Goal: Task Accomplishment & Management: Manage account settings

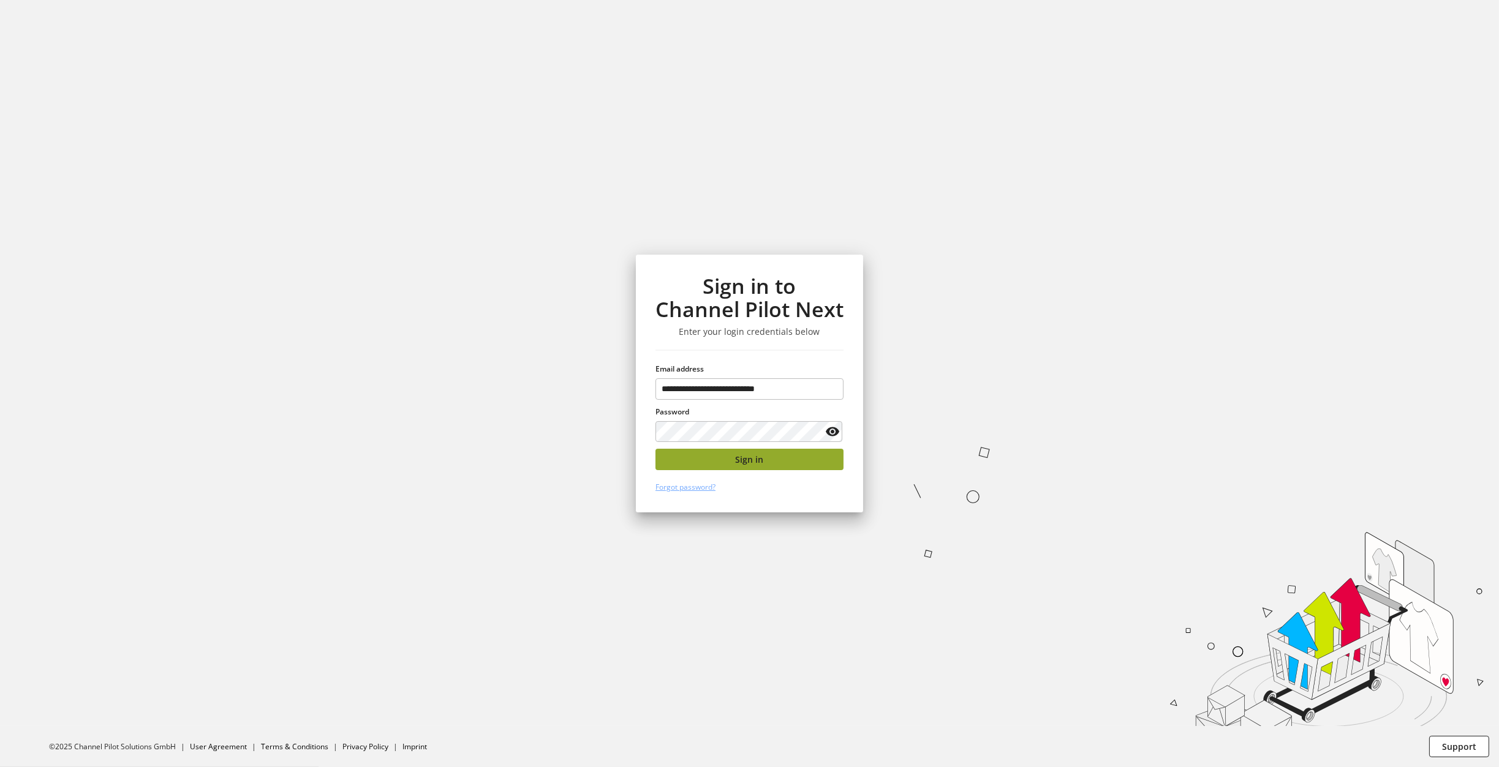
click at [748, 467] on button "Sign in" at bounding box center [749, 459] width 188 height 21
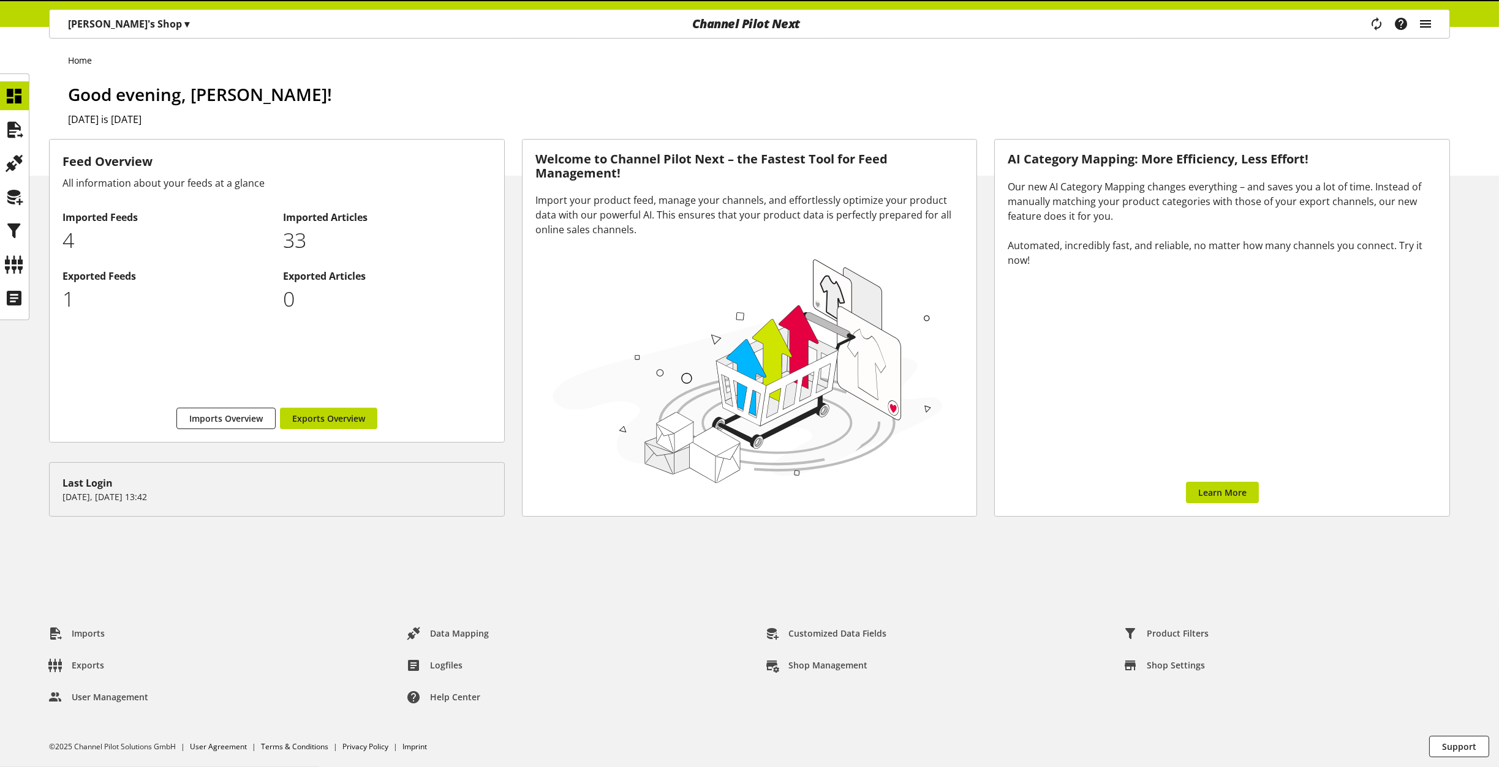
click at [1428, 28] on icon "main navigation" at bounding box center [1425, 24] width 15 height 22
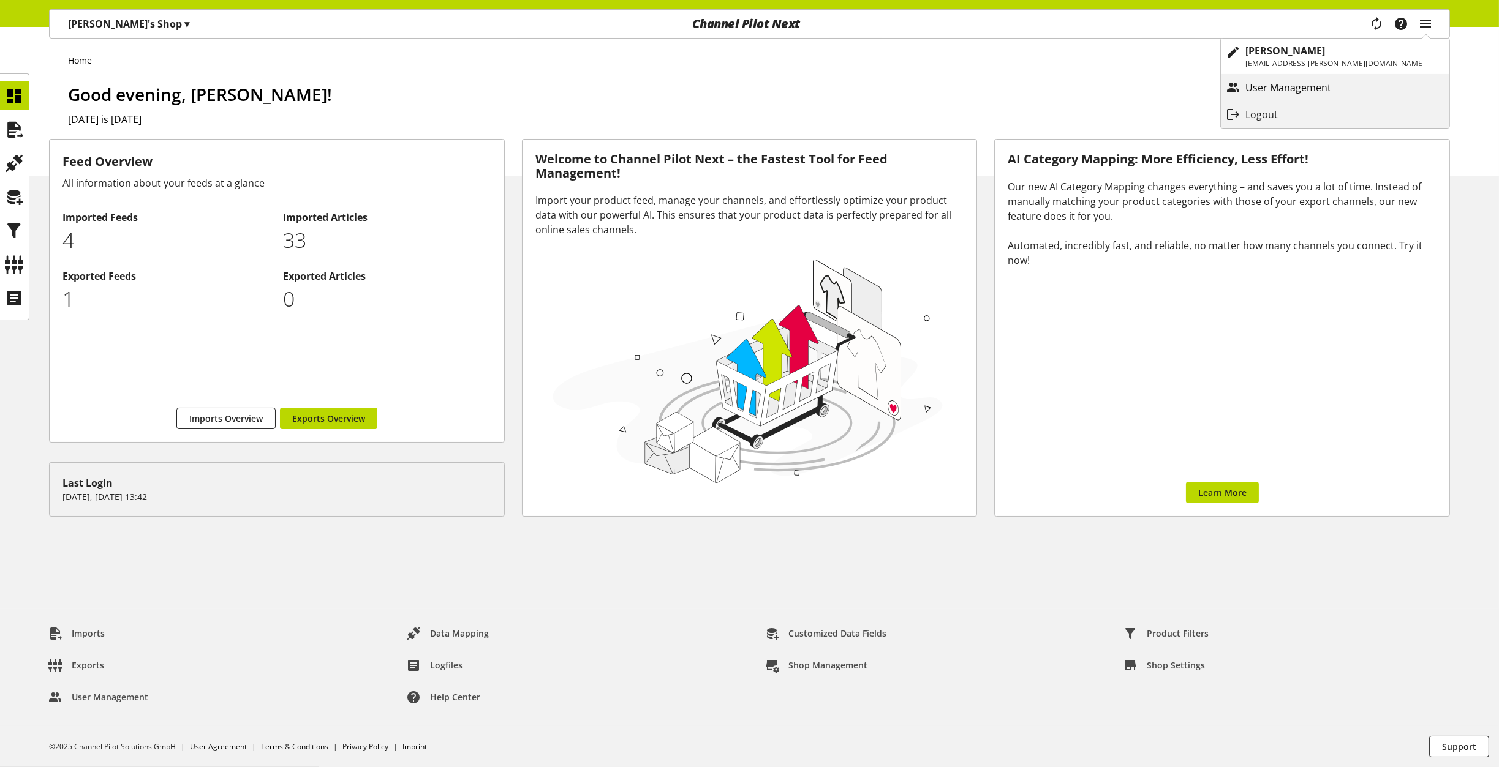
click at [1341, 83] on p "User Management" at bounding box center [1300, 87] width 110 height 15
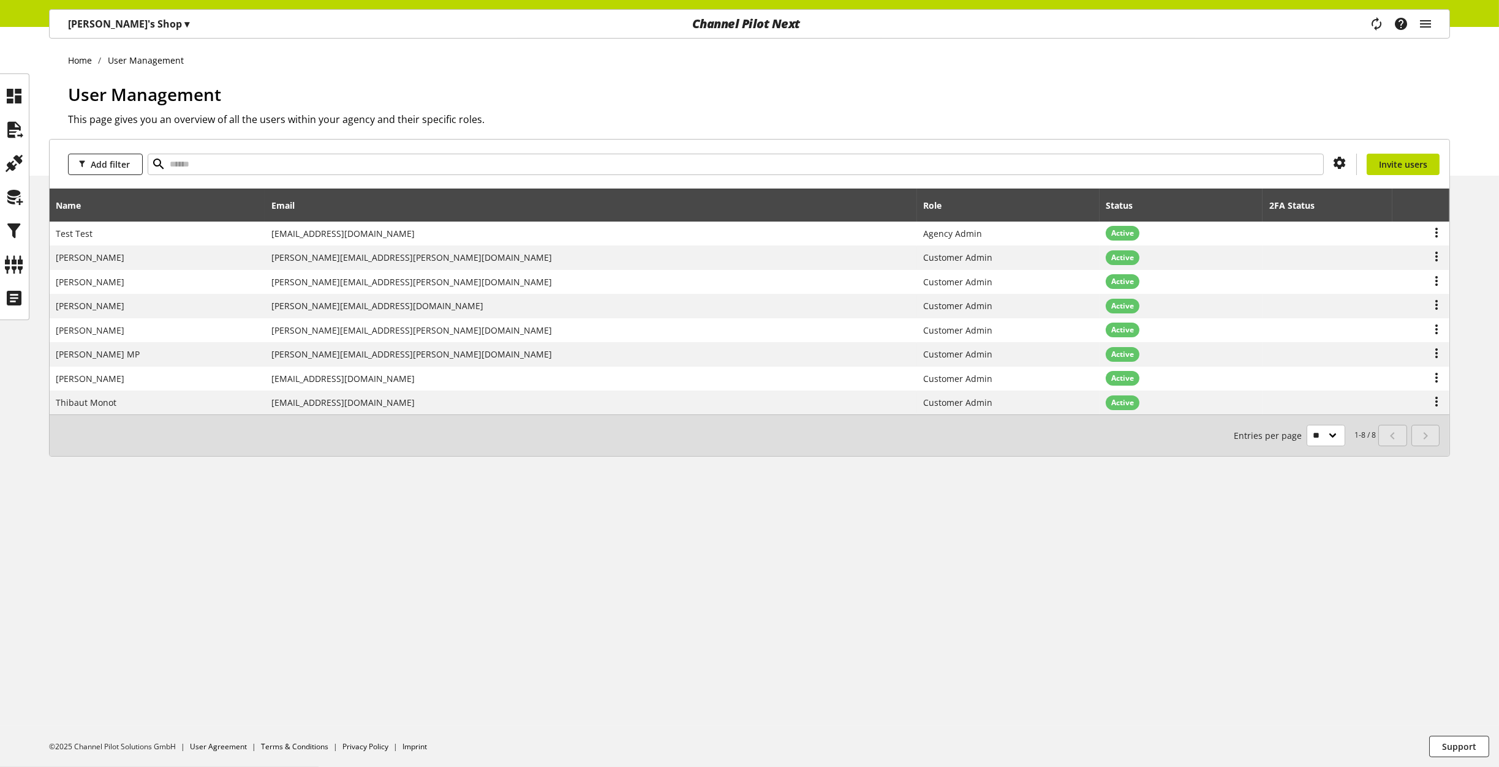
click at [1437, 20] on div "Task manager Help center [PERSON_NAME] [PERSON_NAME][EMAIL_ADDRESS][PERSON_NAME…" at bounding box center [1406, 24] width 86 height 28
click at [1430, 23] on icon "main navigation" at bounding box center [1425, 24] width 15 height 22
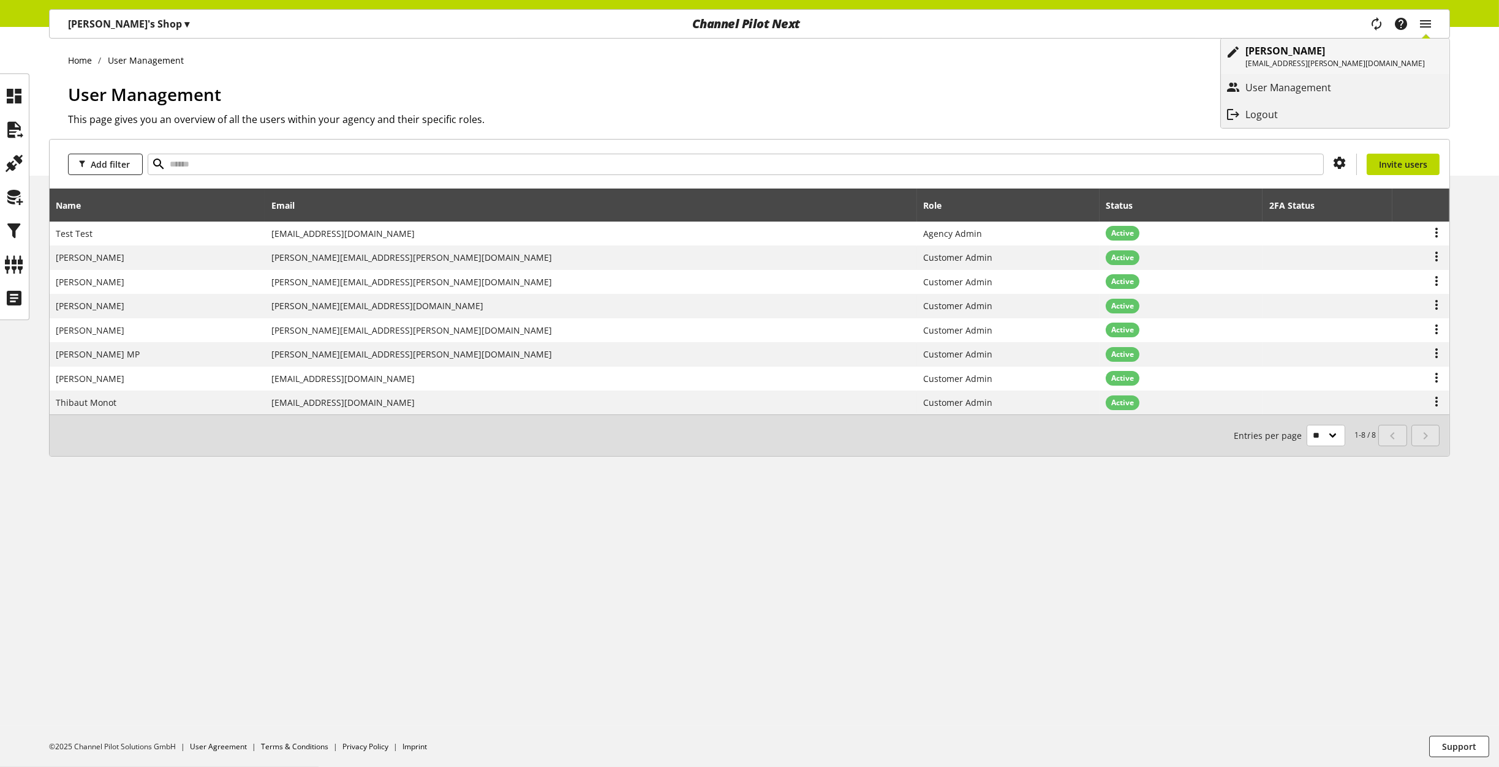
click at [1372, 62] on p "[EMAIL_ADDRESS][PERSON_NAME][DOMAIN_NAME]" at bounding box center [1334, 63] width 179 height 11
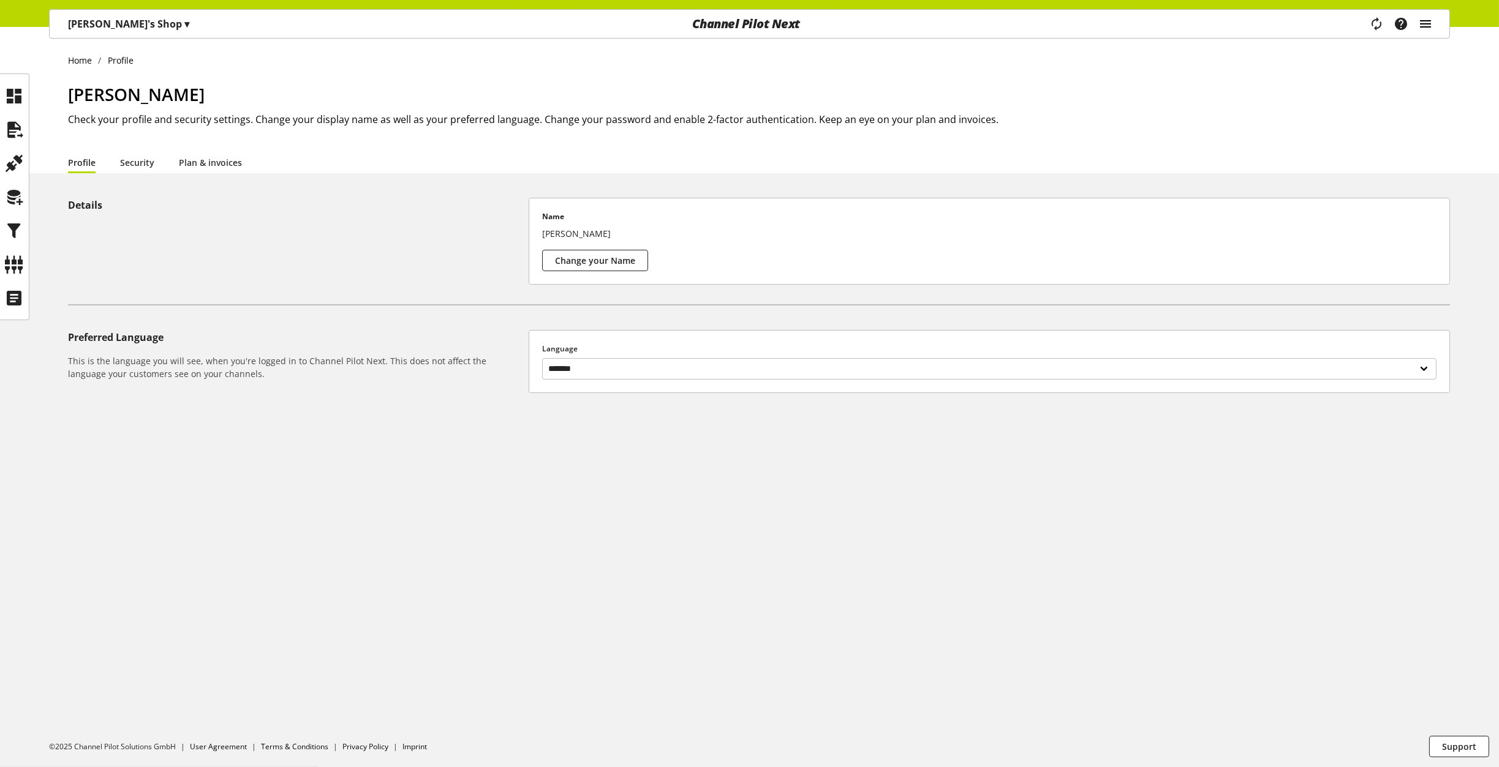
click at [1422, 27] on icon "main navigation" at bounding box center [1425, 24] width 15 height 22
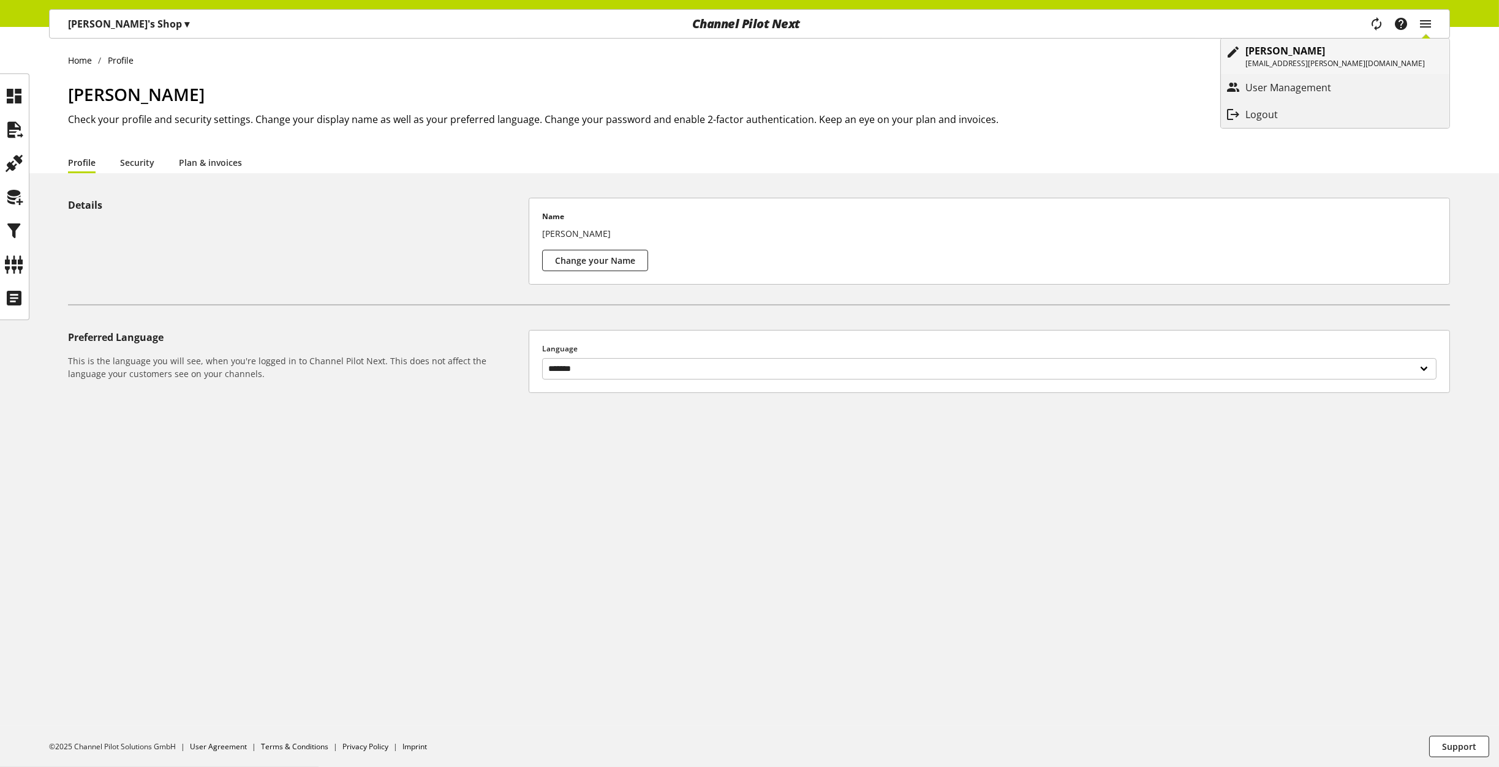
click at [1362, 62] on p "[EMAIL_ADDRESS][PERSON_NAME][DOMAIN_NAME]" at bounding box center [1334, 63] width 179 height 11
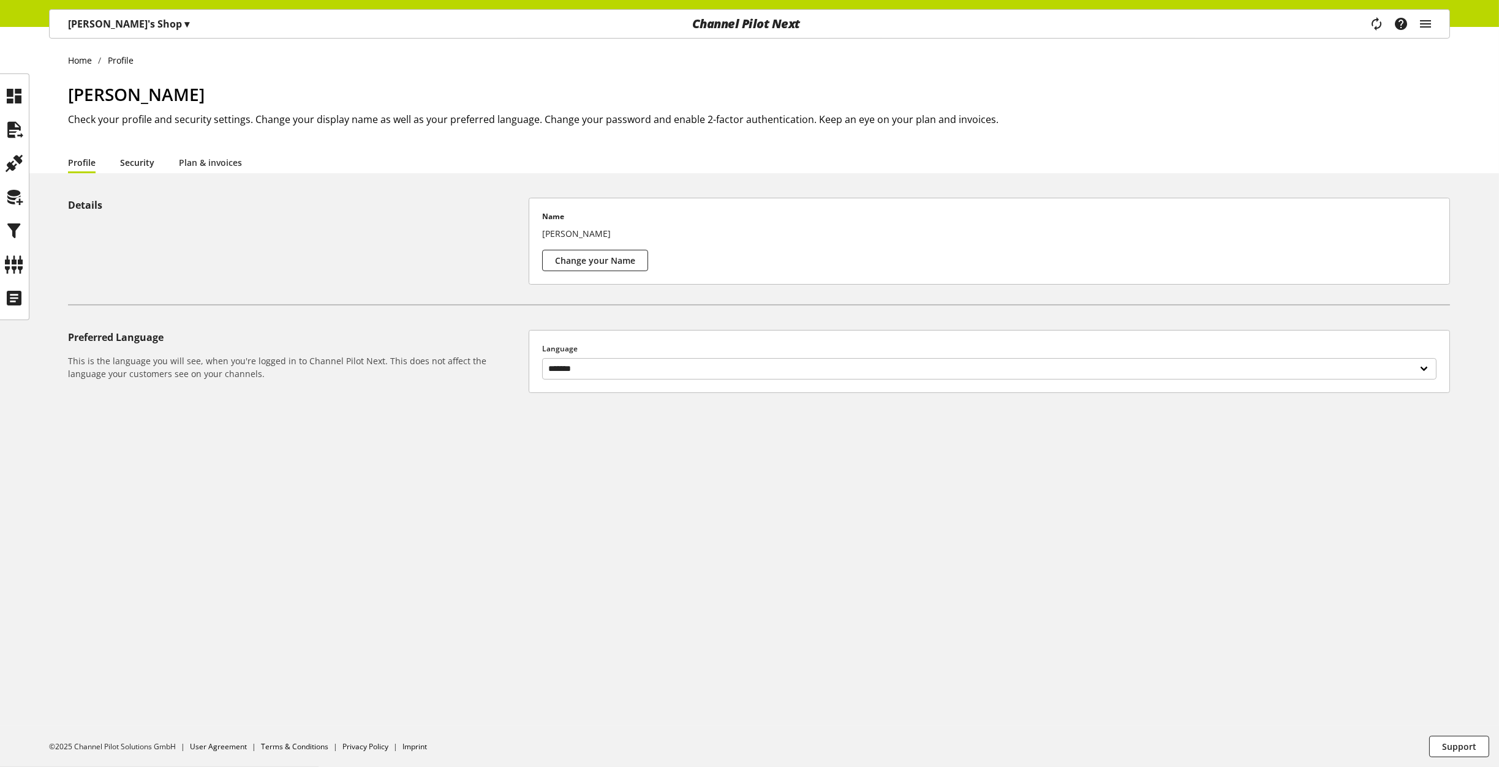
click at [140, 160] on link "Security" at bounding box center [137, 162] width 34 height 13
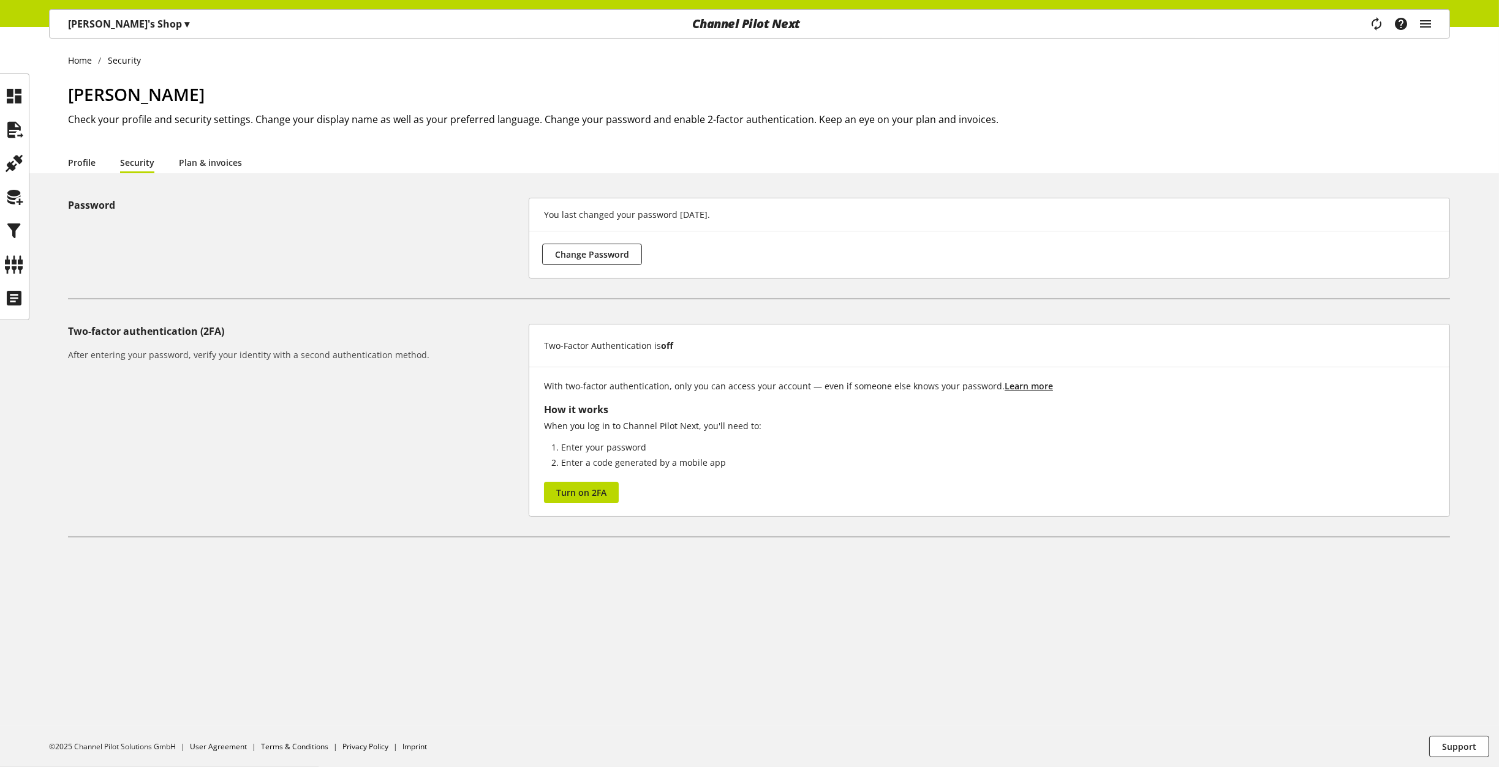
click at [92, 162] on link "Profile" at bounding box center [82, 162] width 28 height 13
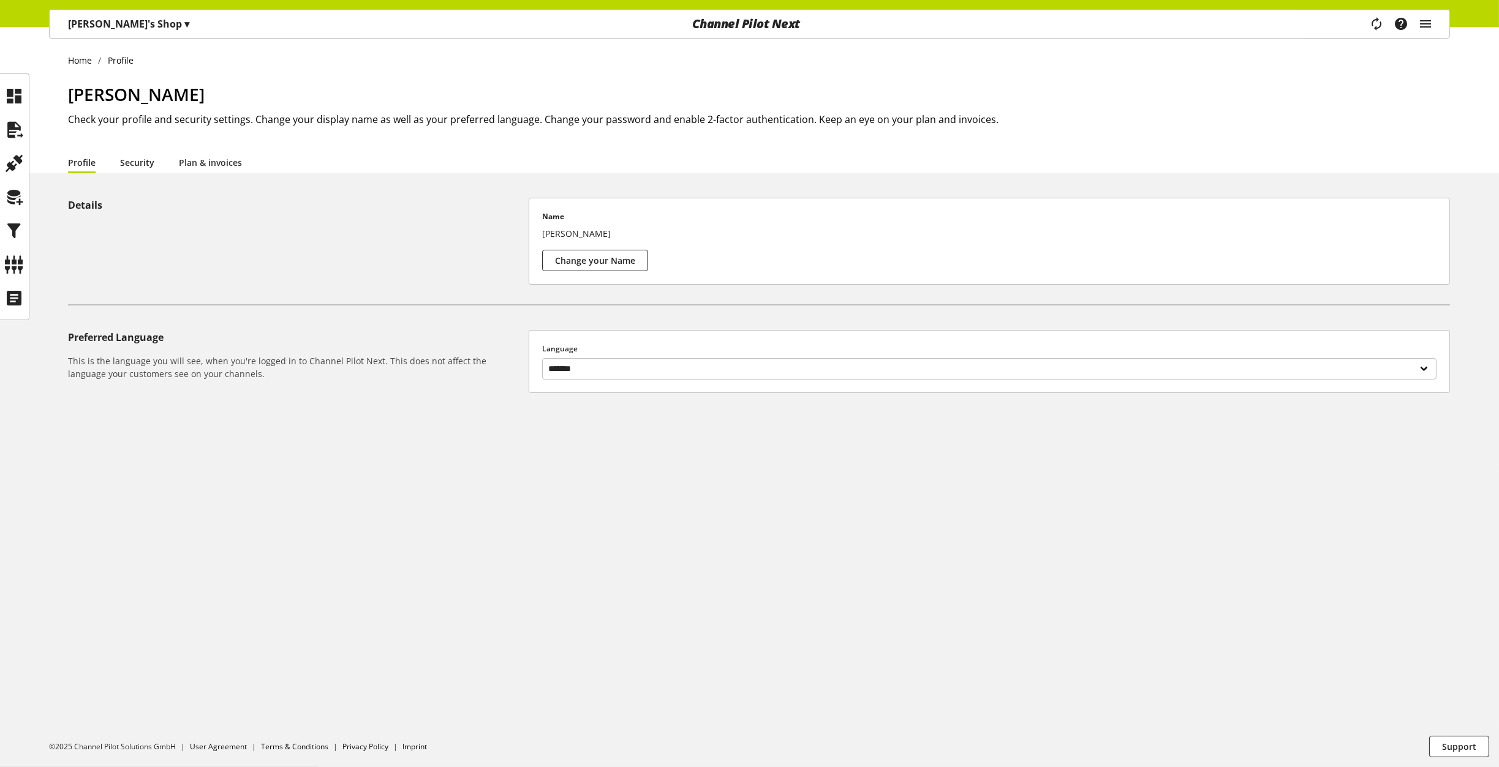
click at [134, 164] on link "Security" at bounding box center [137, 162] width 34 height 13
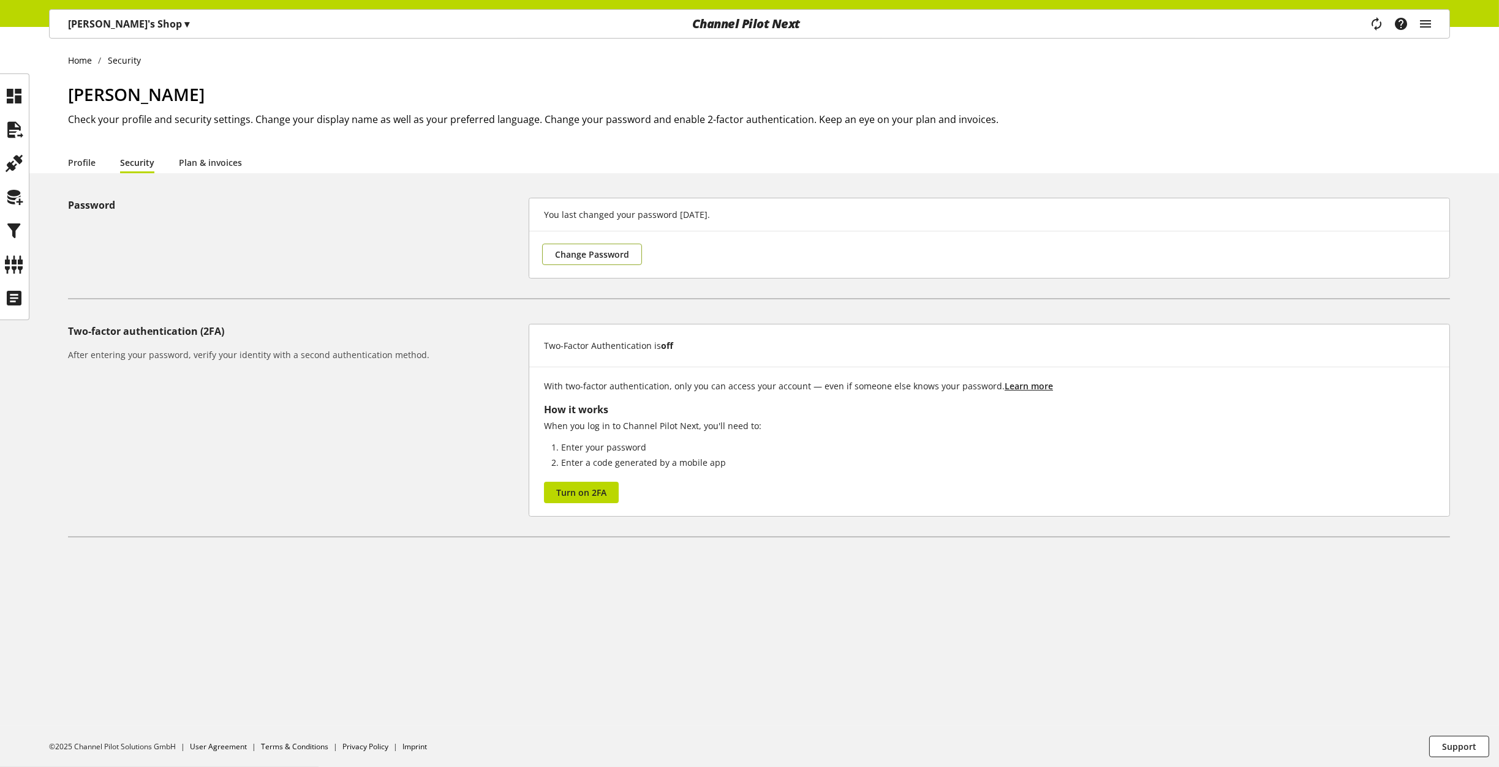
click at [587, 255] on span "Change Password" at bounding box center [592, 254] width 74 height 13
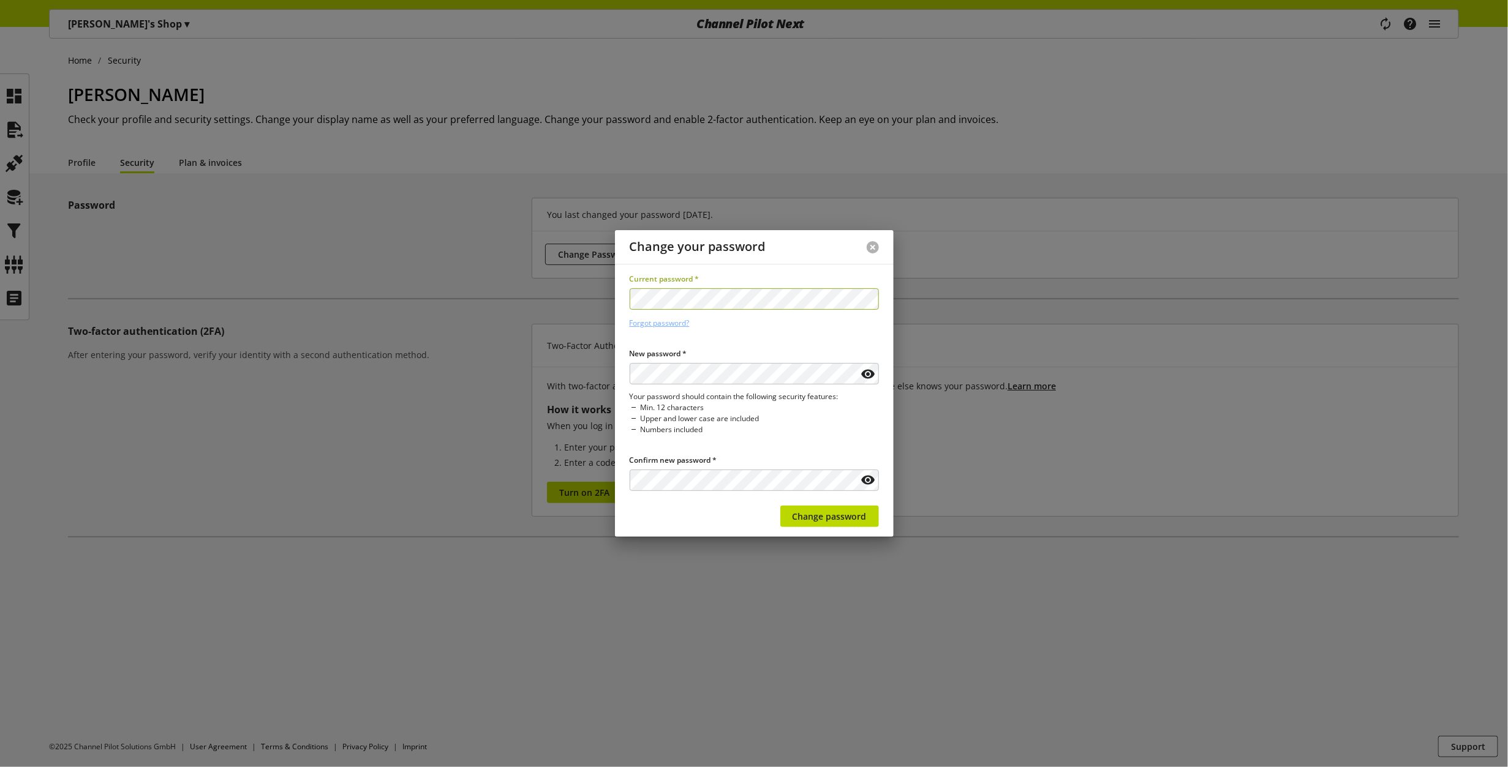
drag, startPoint x: 872, startPoint y: 245, endPoint x: 866, endPoint y: 247, distance: 6.6
click at [872, 246] on button at bounding box center [873, 247] width 12 height 12
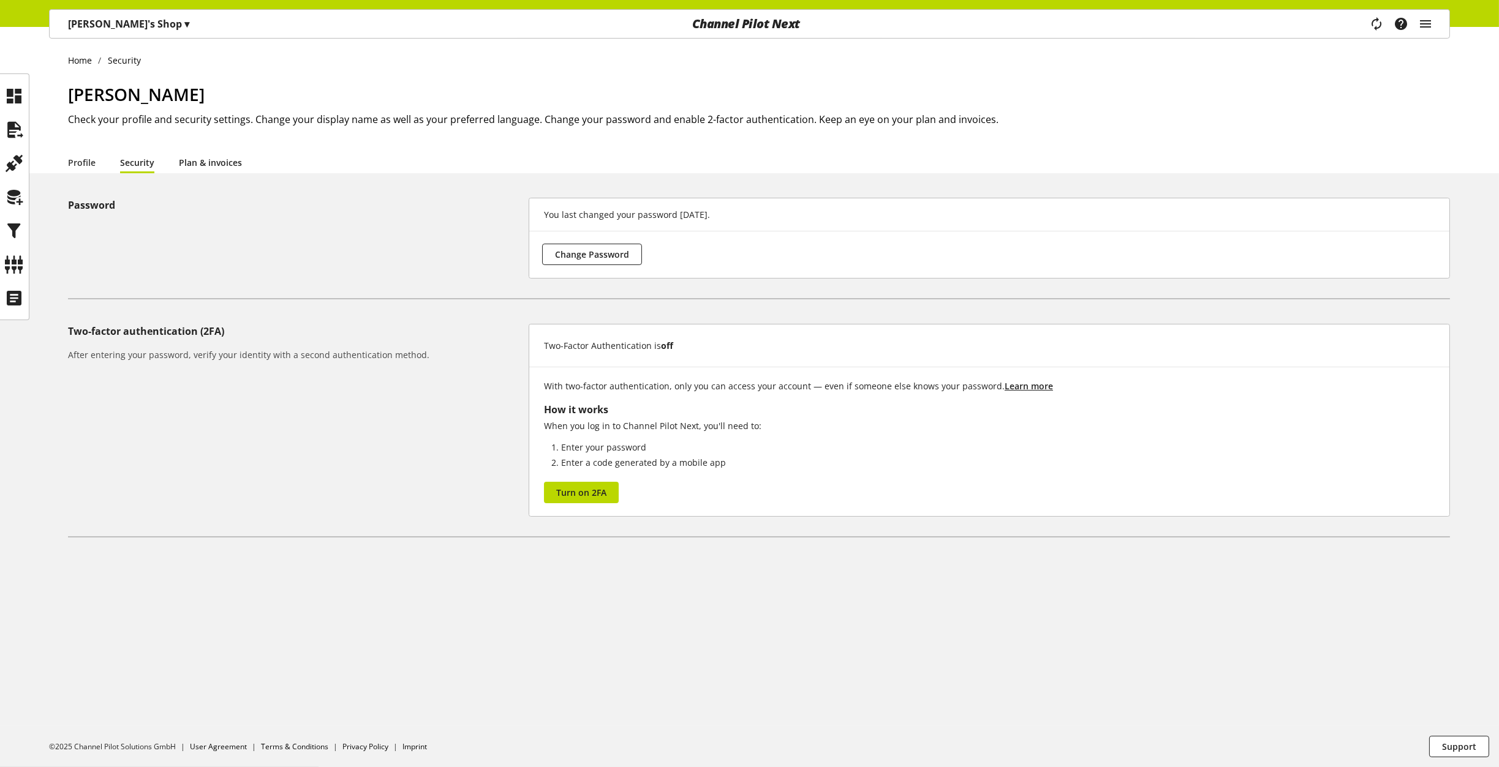
click at [198, 164] on link "Plan & invoices" at bounding box center [210, 162] width 63 height 13
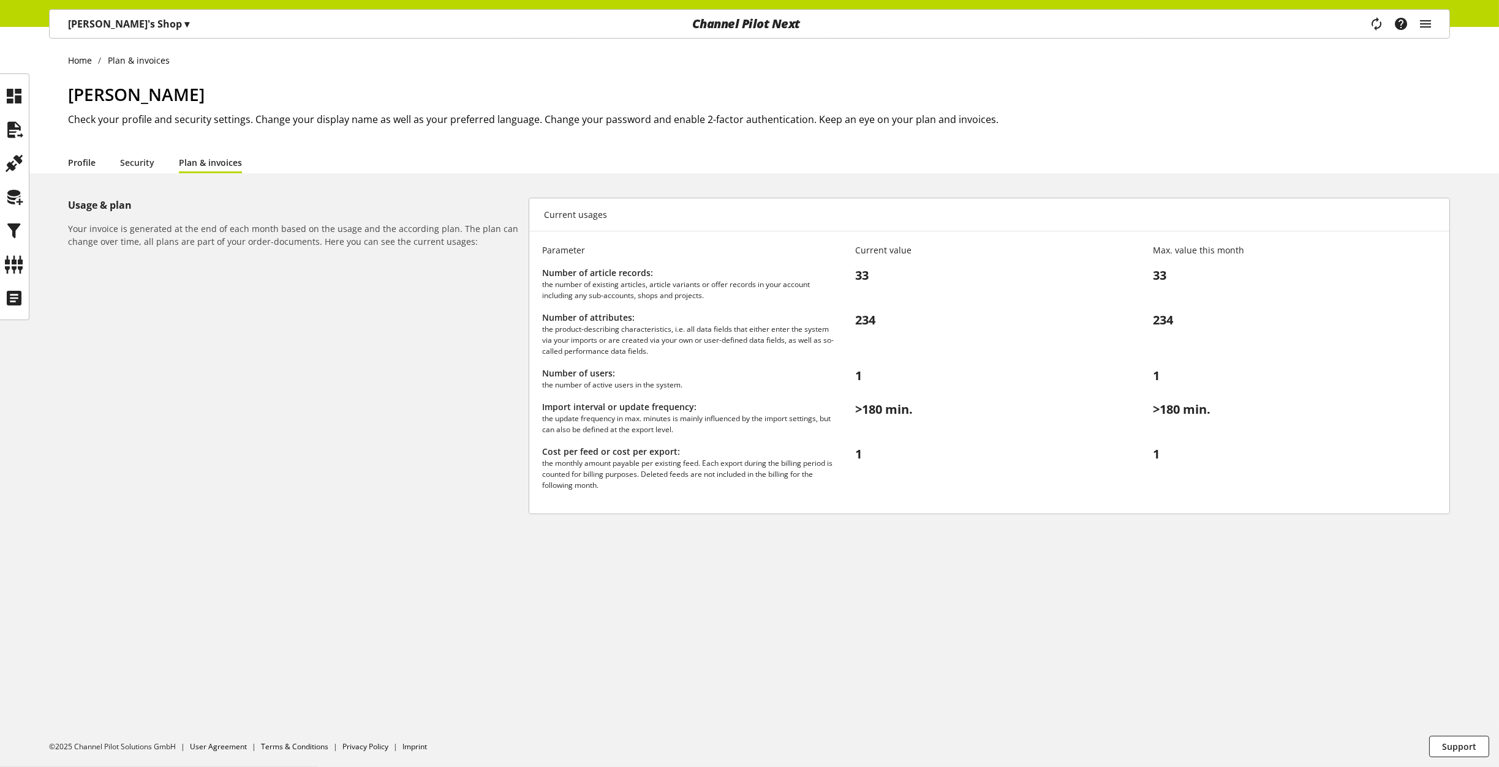
click at [73, 156] on link "Profile" at bounding box center [82, 162] width 28 height 13
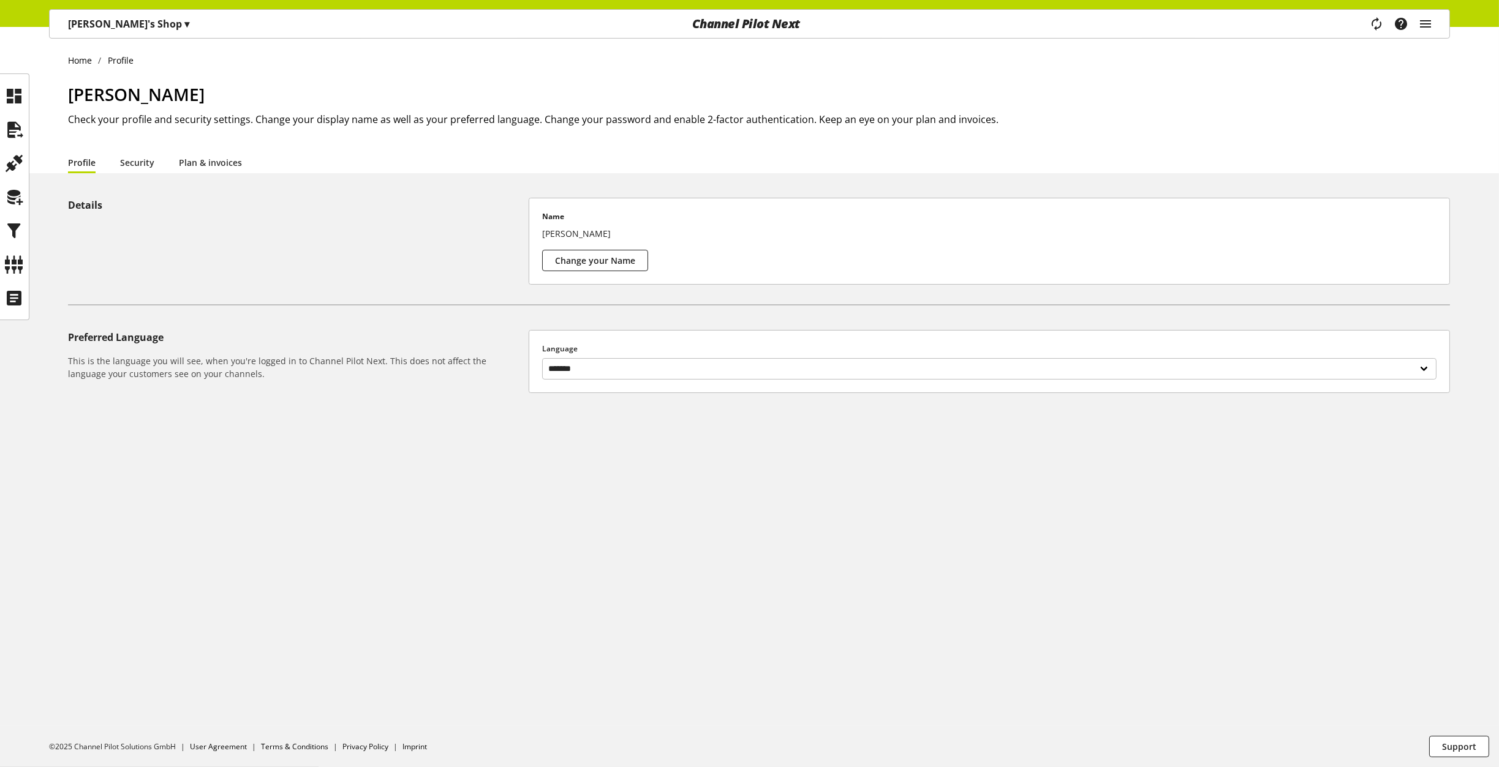
click at [149, 146] on div "[PERSON_NAME] Check your profile and security settings. Change your display nam…" at bounding box center [759, 116] width 1382 height 70
click at [146, 161] on link "Security" at bounding box center [137, 162] width 34 height 13
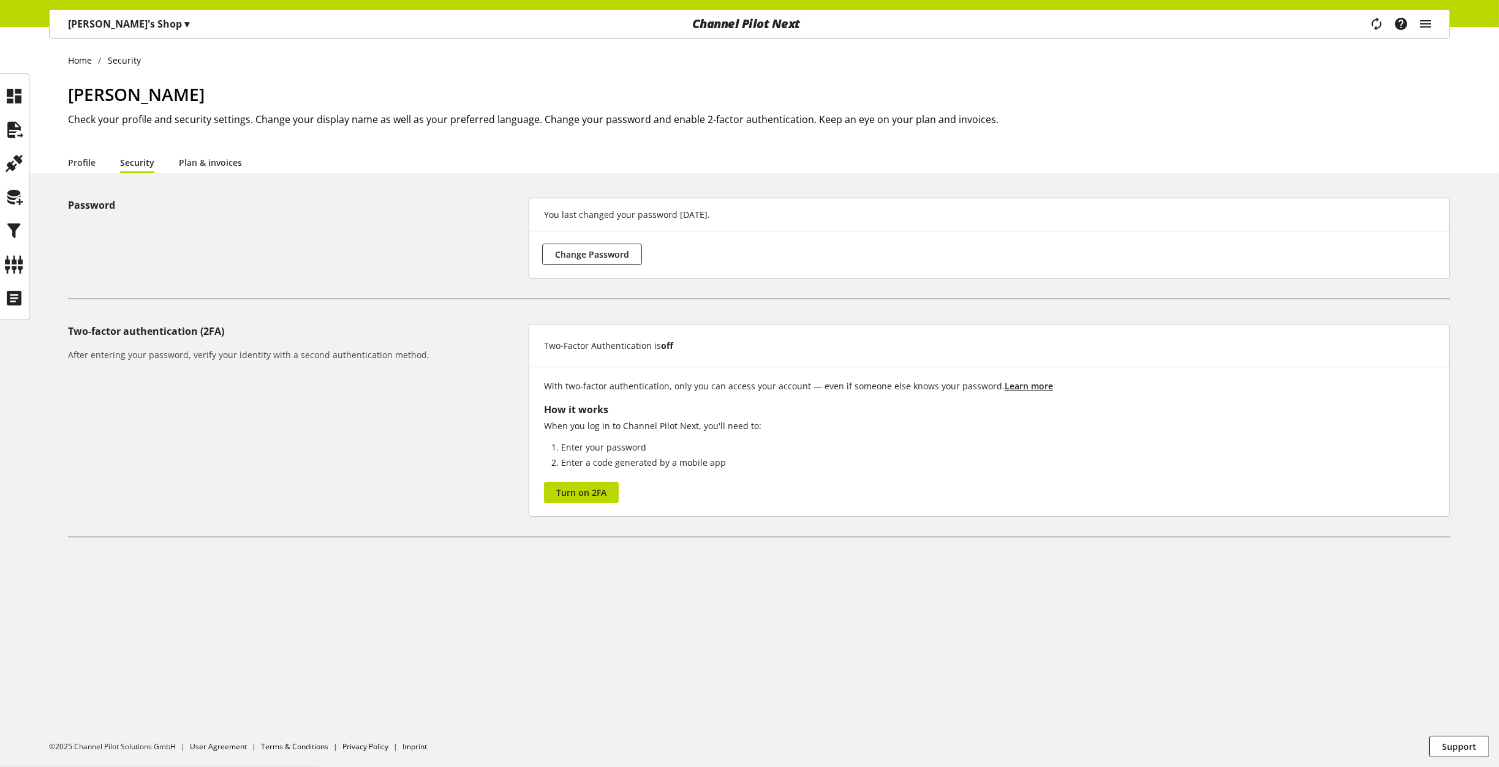
click at [201, 179] on div "Home Security [PERSON_NAME] Check your profile and security settings. Change yo…" at bounding box center [749, 397] width 1499 height 740
click at [208, 165] on link "Plan & invoices" at bounding box center [210, 162] width 63 height 13
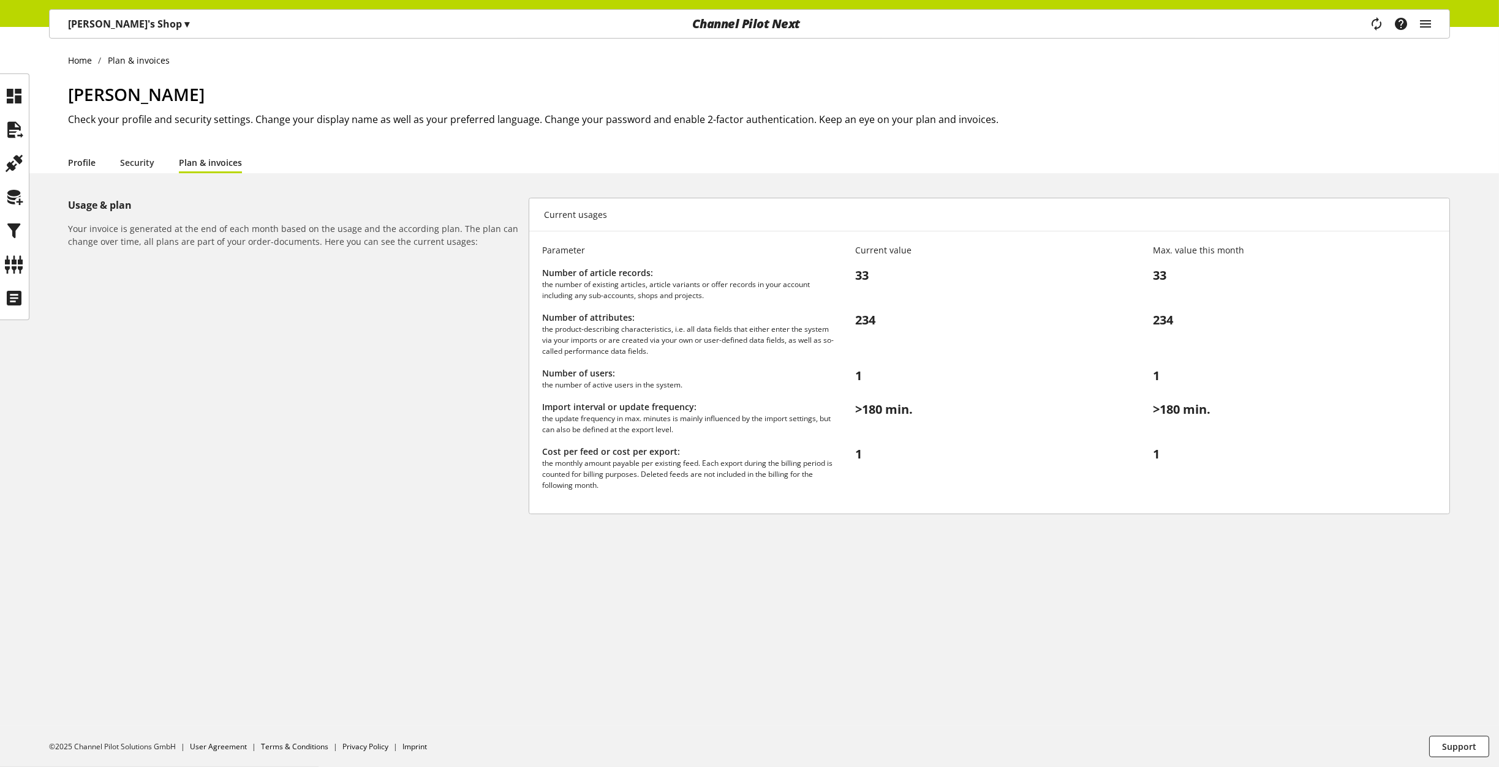
click at [94, 164] on link "Profile" at bounding box center [82, 162] width 28 height 13
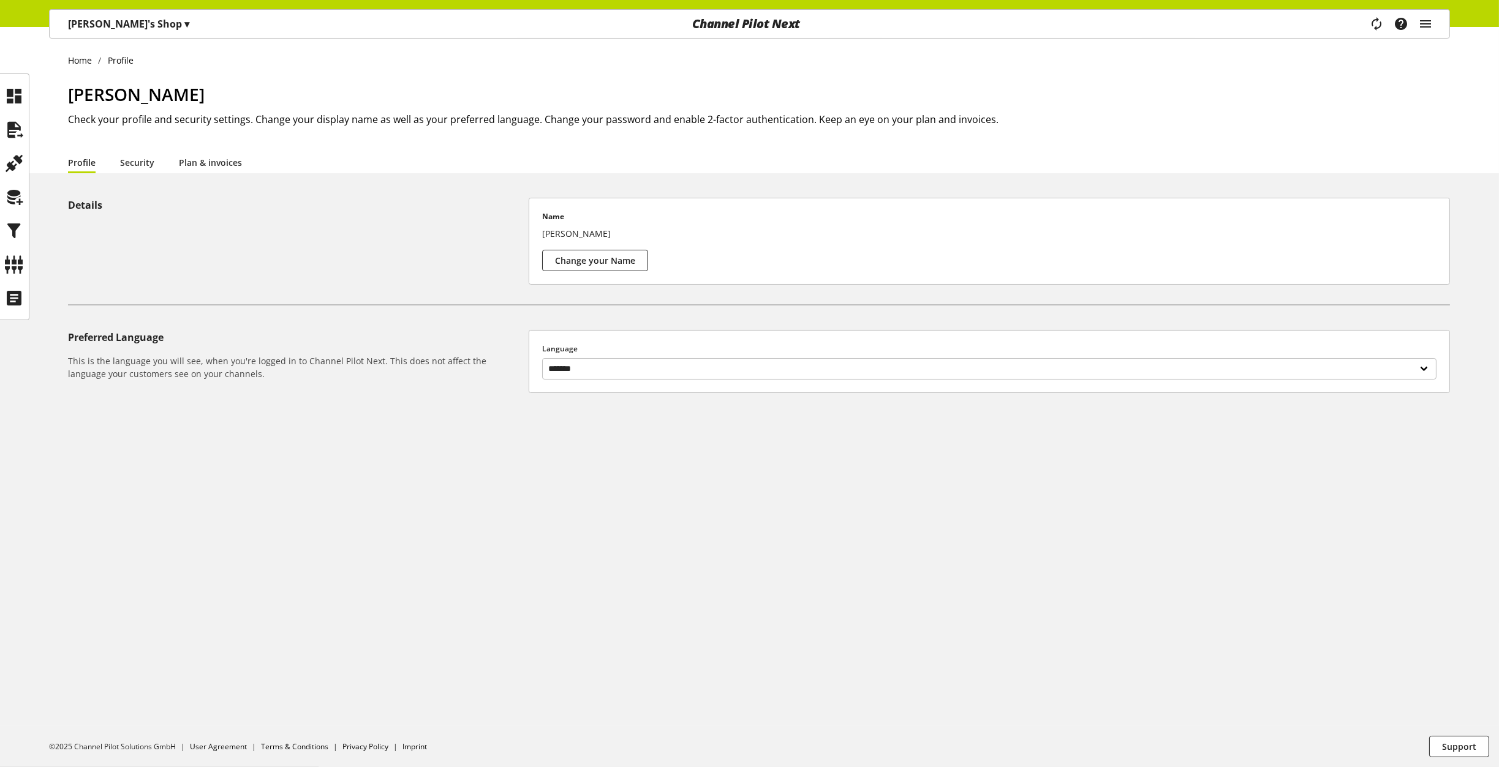
click at [113, 162] on li "Profile" at bounding box center [94, 162] width 52 height 22
click at [130, 162] on link "Security" at bounding box center [137, 162] width 34 height 13
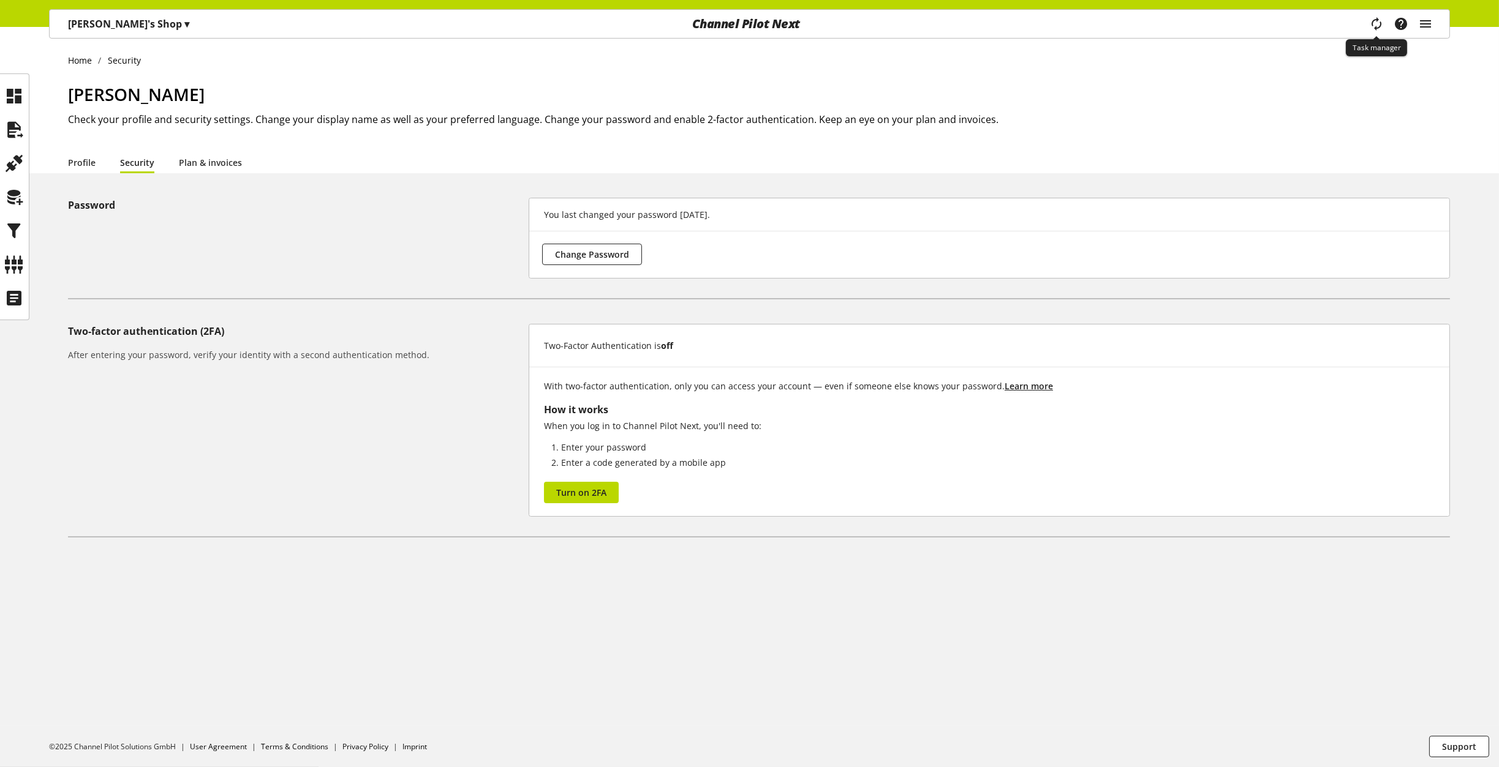
click at [1381, 25] on icon "main navigation" at bounding box center [1376, 24] width 15 height 22
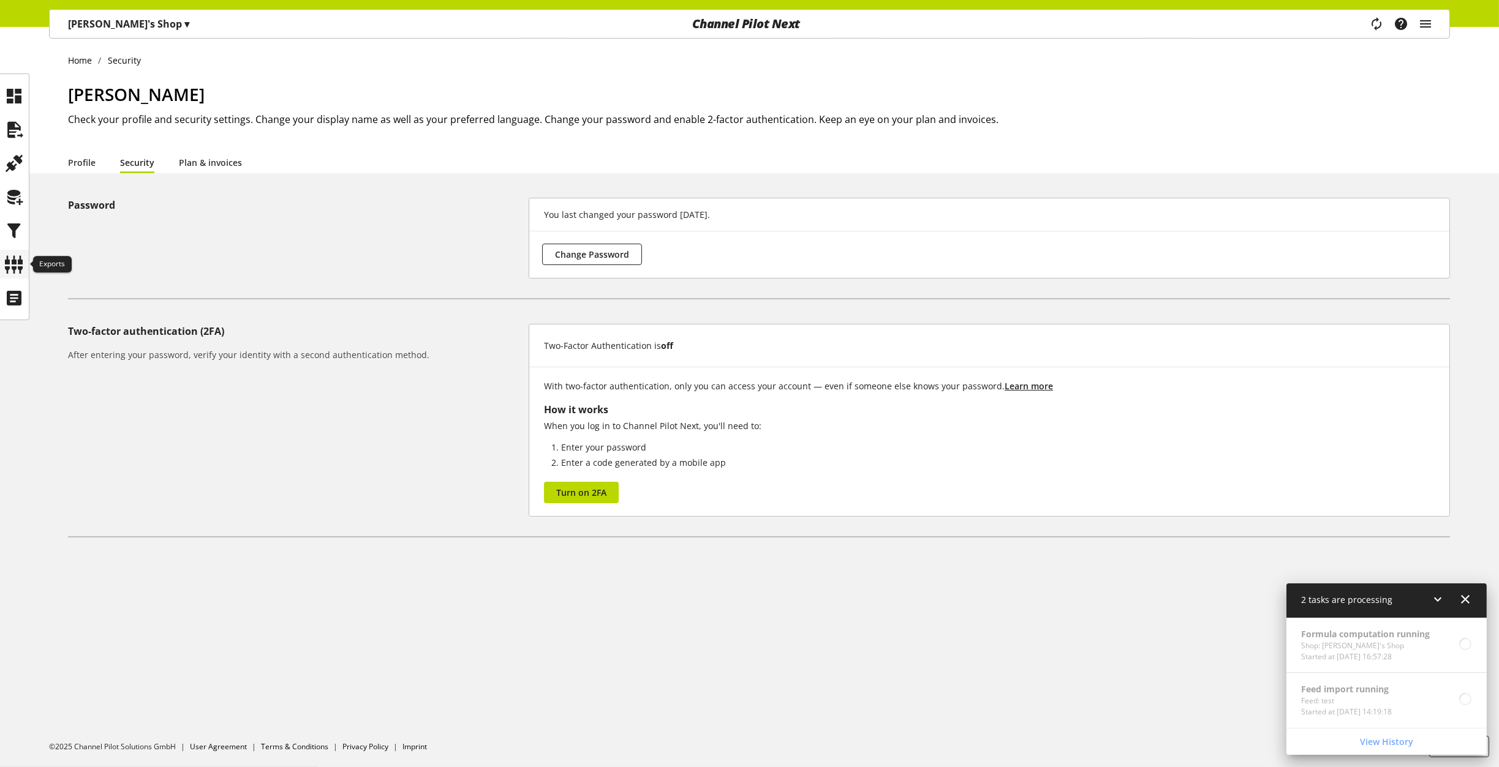
click at [17, 254] on icon at bounding box center [15, 264] width 20 height 24
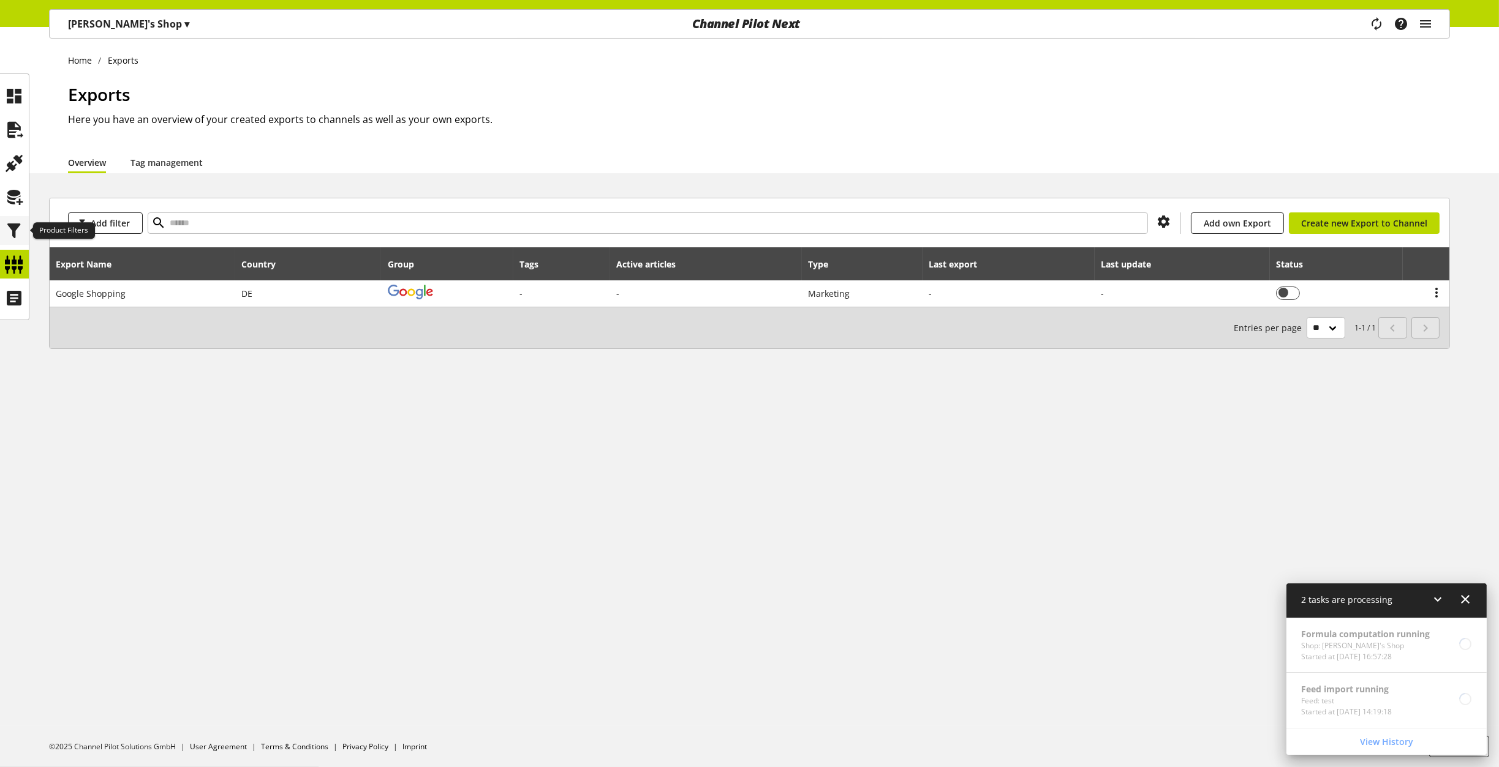
click at [7, 219] on icon at bounding box center [15, 231] width 20 height 24
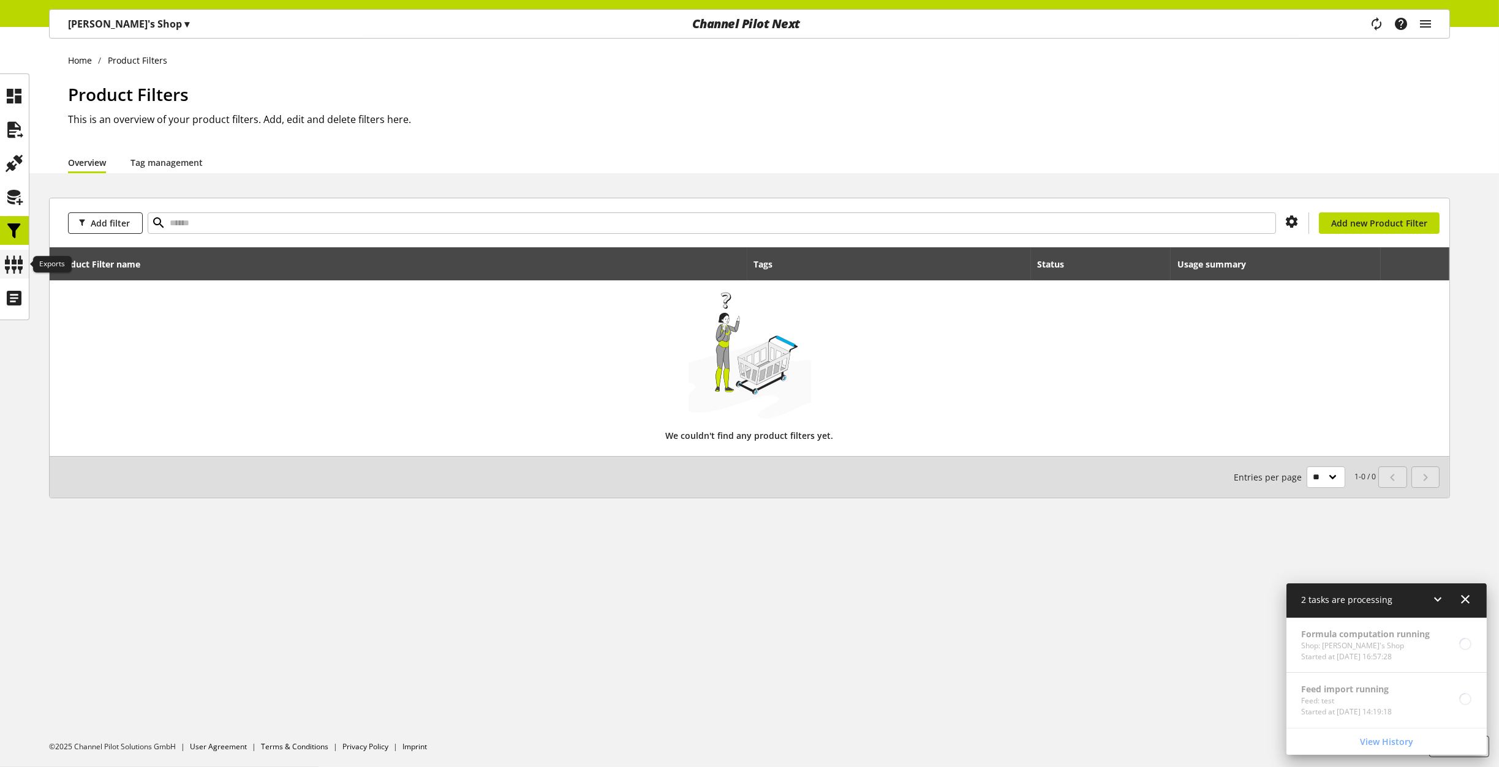
click at [19, 258] on icon at bounding box center [15, 264] width 20 height 24
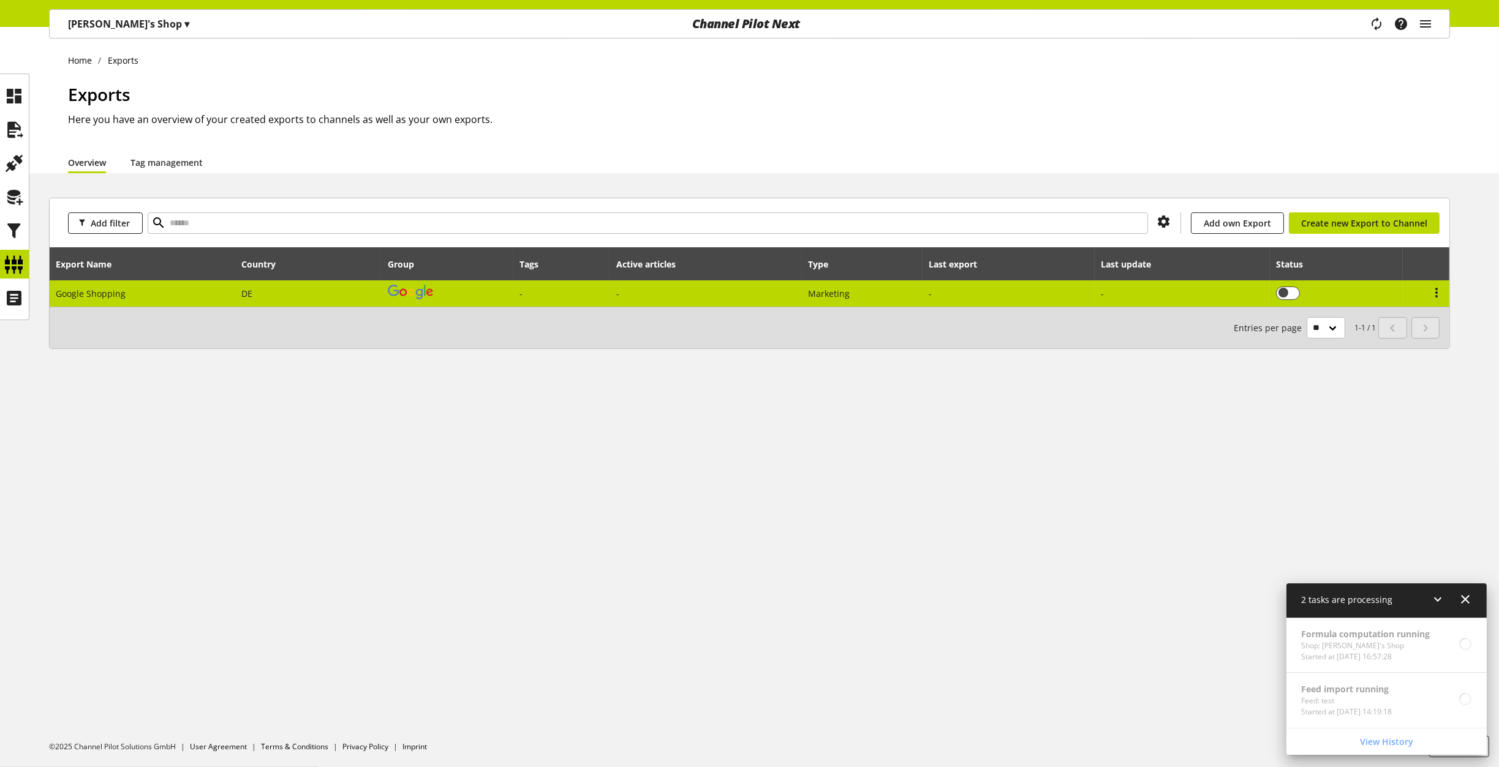
click at [205, 292] on td "Google Shopping" at bounding box center [142, 294] width 185 height 26
select select "********"
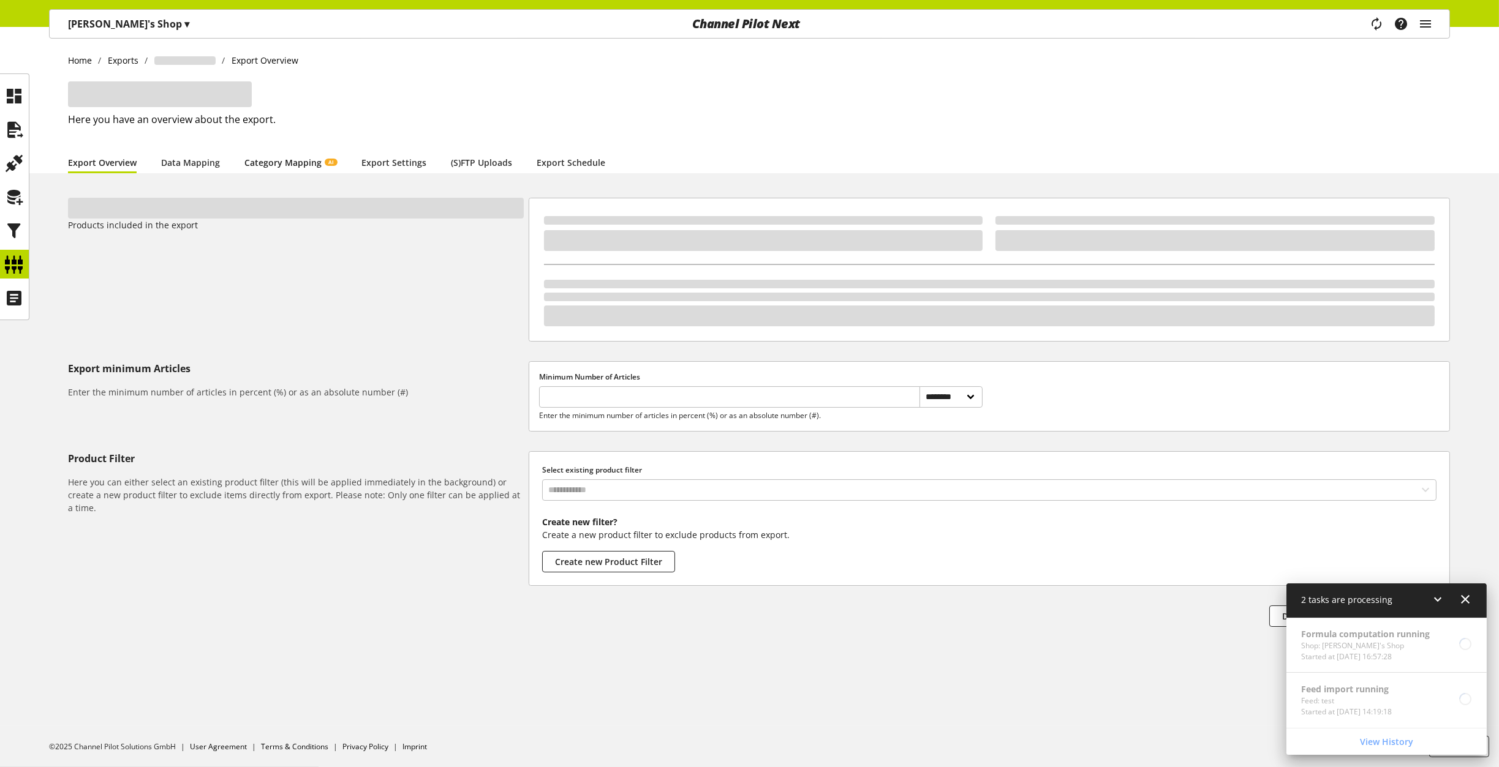
click at [325, 162] on span "AI" at bounding box center [331, 162] width 13 height 7
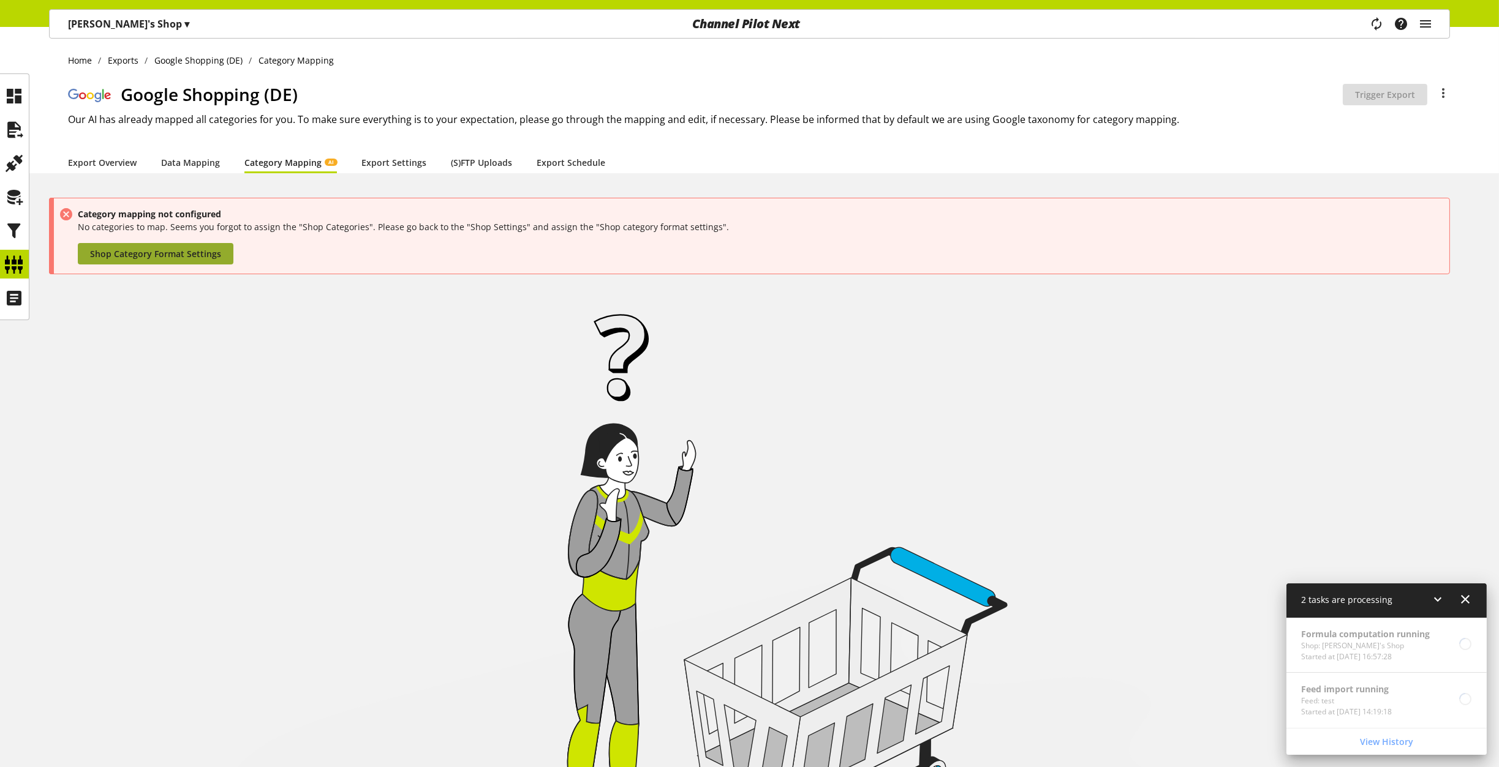
click at [195, 255] on span "Shop Category Format Settings" at bounding box center [155, 253] width 131 height 13
select select "*"
select select
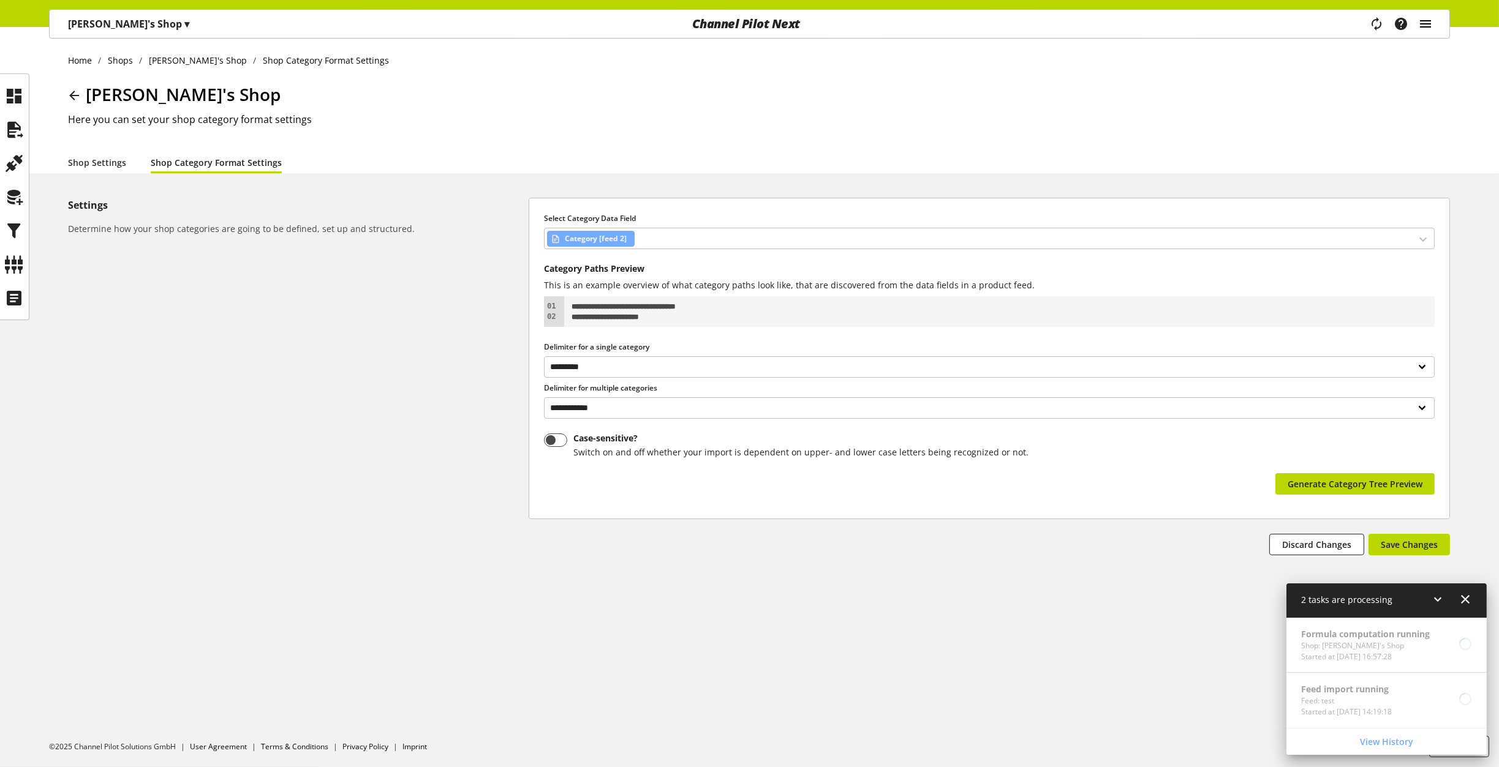
click at [1424, 23] on icon "main navigation" at bounding box center [1425, 24] width 15 height 22
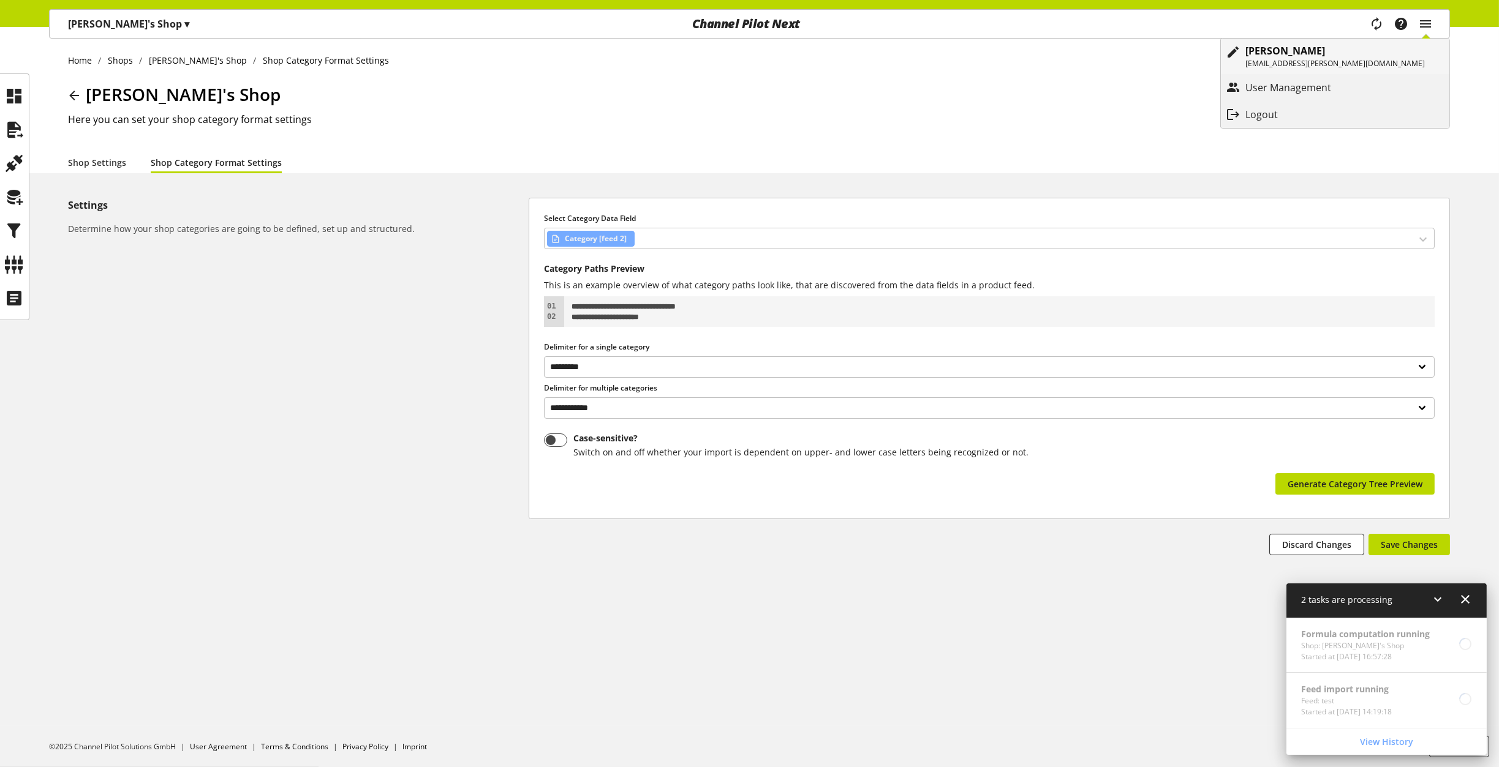
click at [1368, 61] on p "[EMAIL_ADDRESS][PERSON_NAME][DOMAIN_NAME]" at bounding box center [1334, 63] width 179 height 11
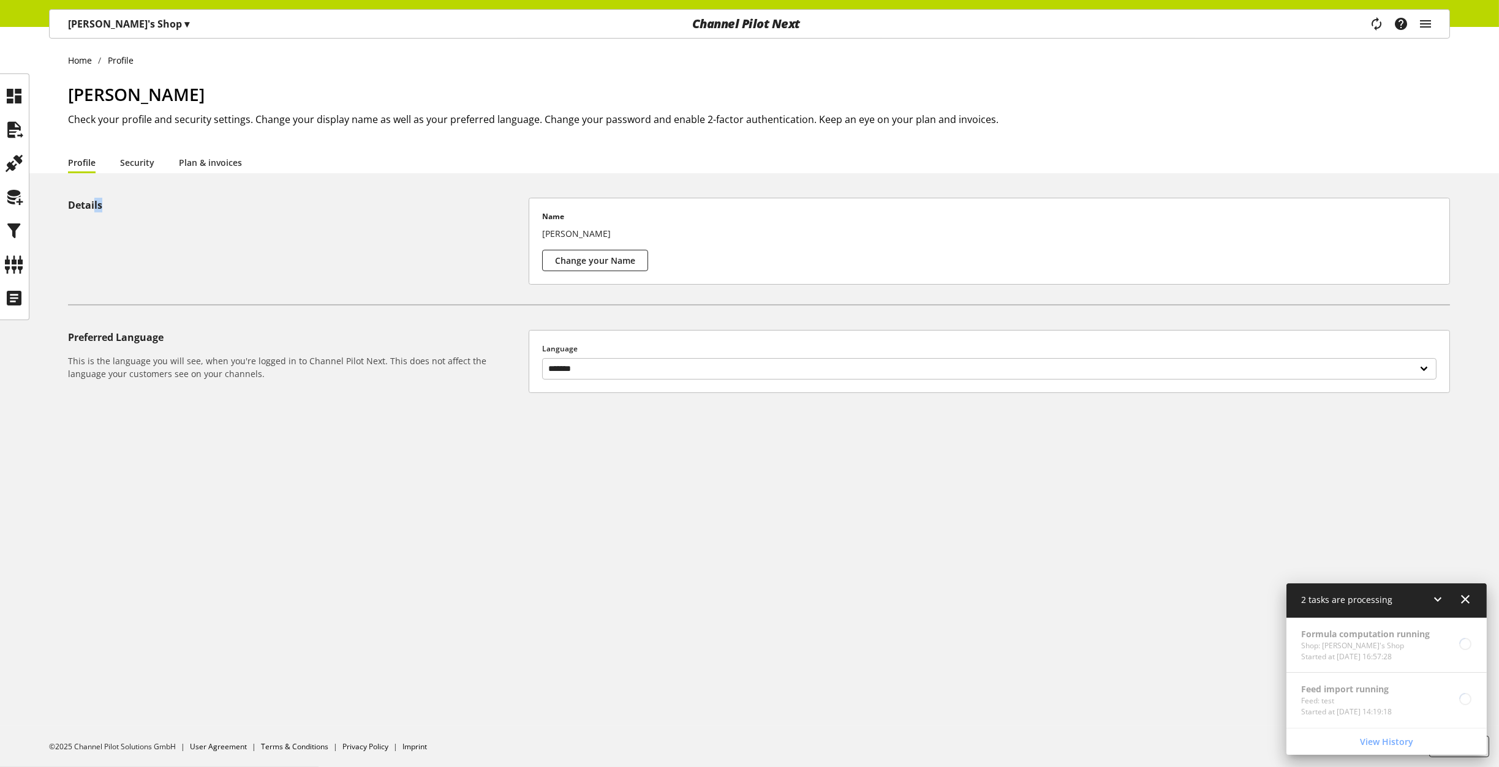
drag, startPoint x: 93, startPoint y: 184, endPoint x: 370, endPoint y: 266, distance: 288.8
type textarea "**"
click at [355, 271] on div "Home Profile [PERSON_NAME] Check your profile and security settings. Change you…" at bounding box center [749, 397] width 1499 height 740
click at [551, 219] on p "Name" at bounding box center [989, 219] width 894 height 16
drag, startPoint x: 541, startPoint y: 220, endPoint x: 717, endPoint y: 273, distance: 183.7
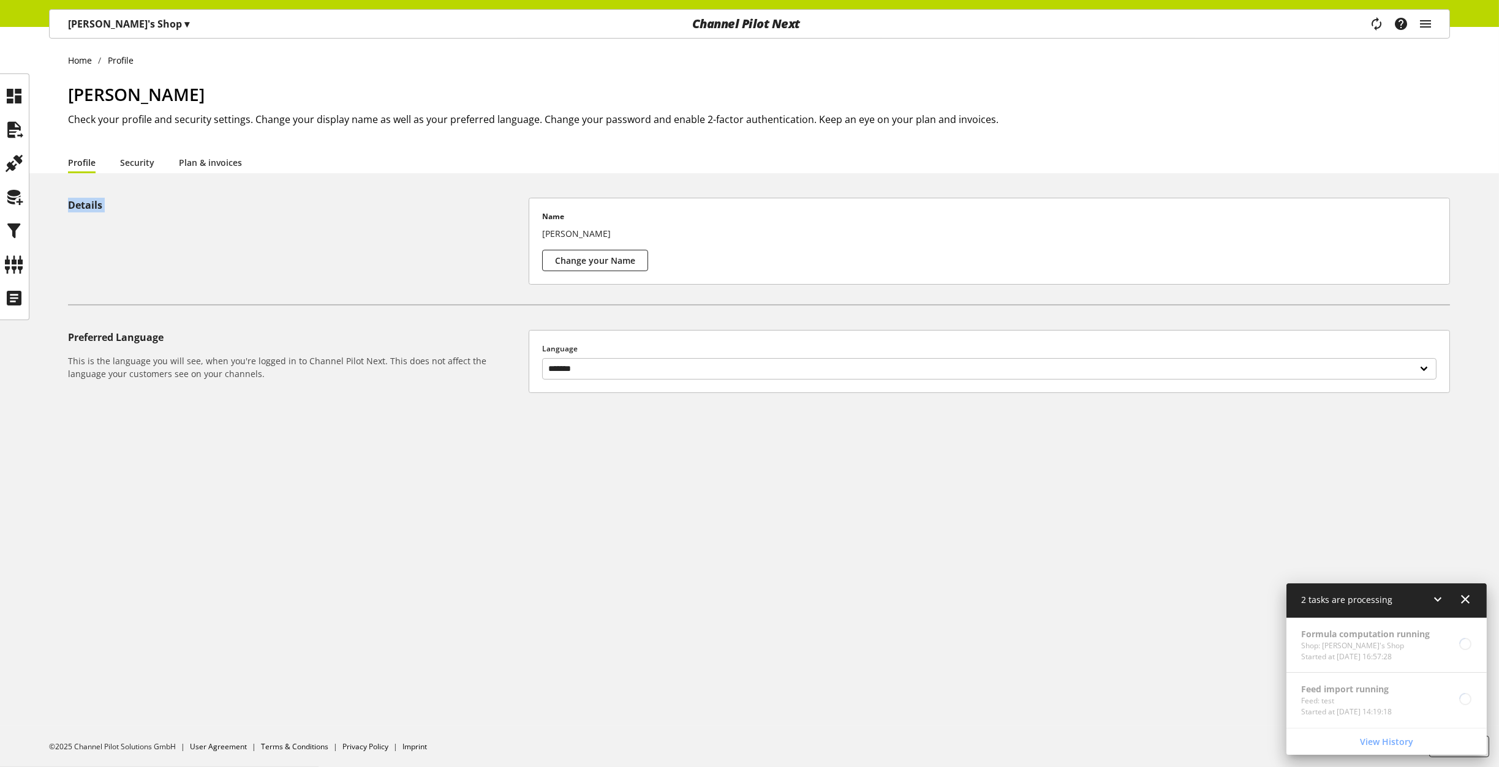
click at [717, 273] on div "Name [PERSON_NAME] Change your Name" at bounding box center [989, 241] width 920 height 86
click at [674, 258] on div "Name [PERSON_NAME] Change your Name" at bounding box center [989, 241] width 920 height 86
click at [603, 260] on span "Change your Name" at bounding box center [595, 260] width 80 height 13
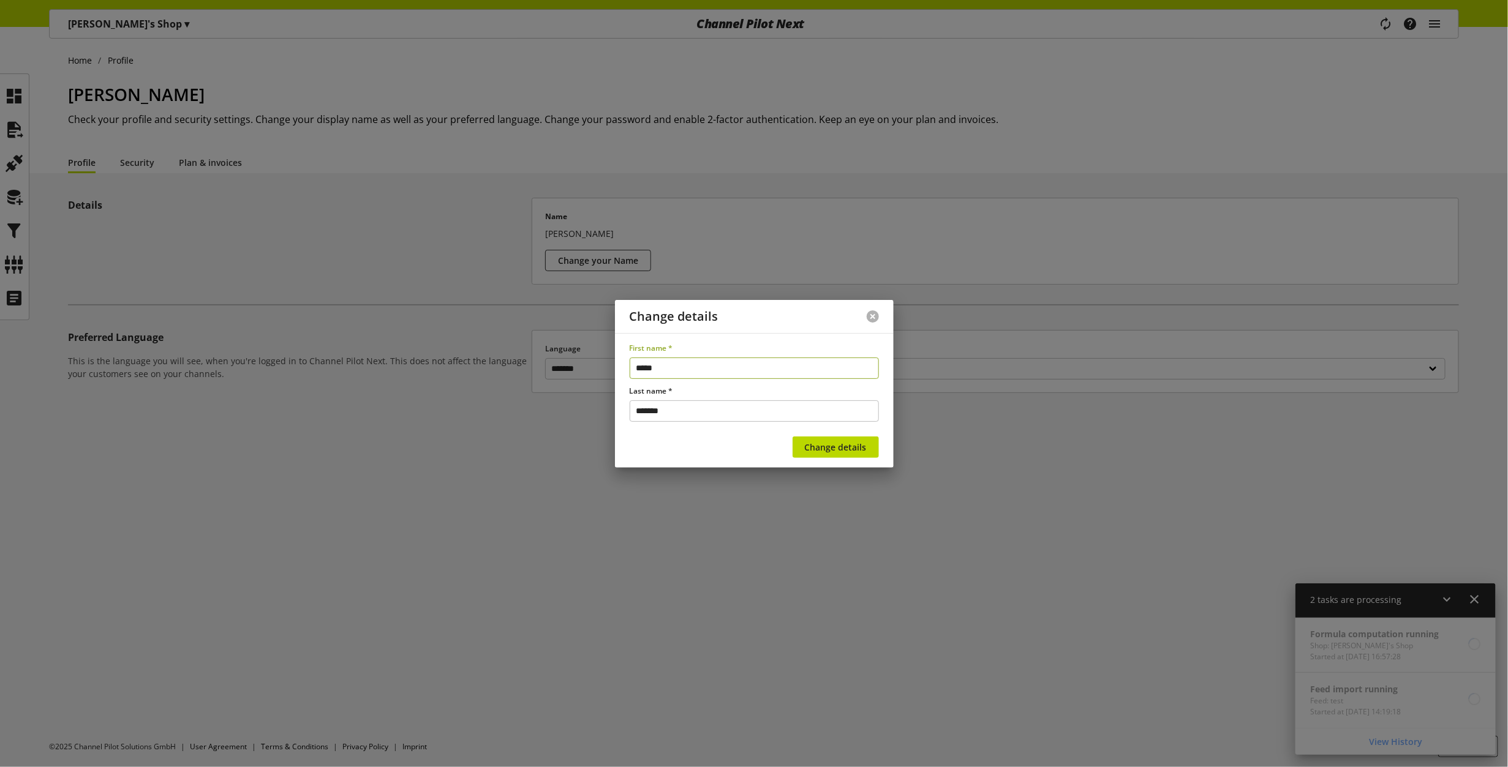
click at [873, 313] on button at bounding box center [873, 317] width 12 height 12
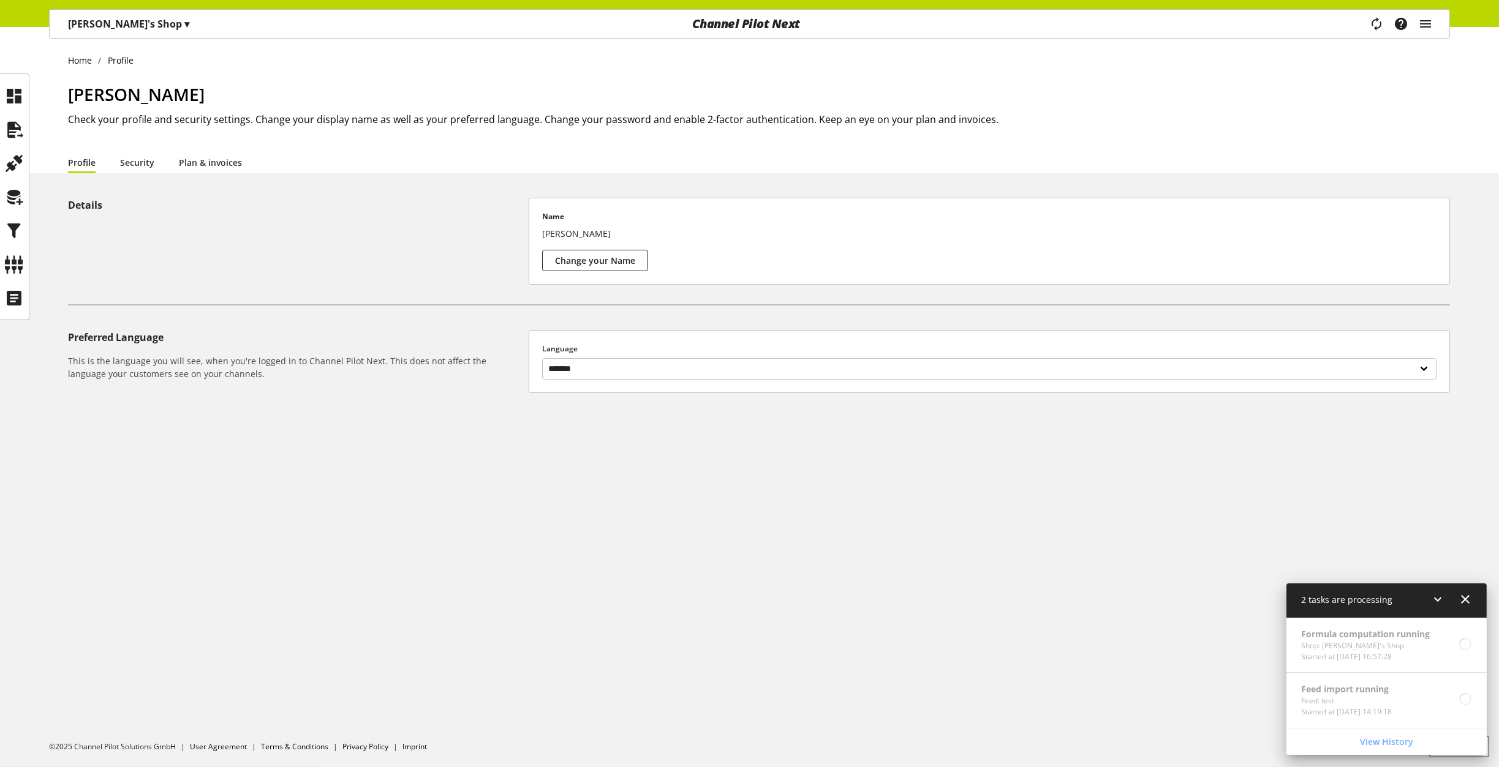
click at [506, 303] on section "Details Name [PERSON_NAME] Change your Name" at bounding box center [759, 252] width 1382 height 108
drag, startPoint x: 507, startPoint y: 225, endPoint x: 697, endPoint y: 284, distance: 199.2
click at [680, 284] on div "Details Name [PERSON_NAME] Change your Name" at bounding box center [759, 241] width 1382 height 87
drag, startPoint x: 527, startPoint y: 352, endPoint x: 565, endPoint y: 395, distance: 57.7
click at [565, 395] on div "Your profile update was successful. Email address updated You are now logged in…" at bounding box center [749, 320] width 1499 height 244
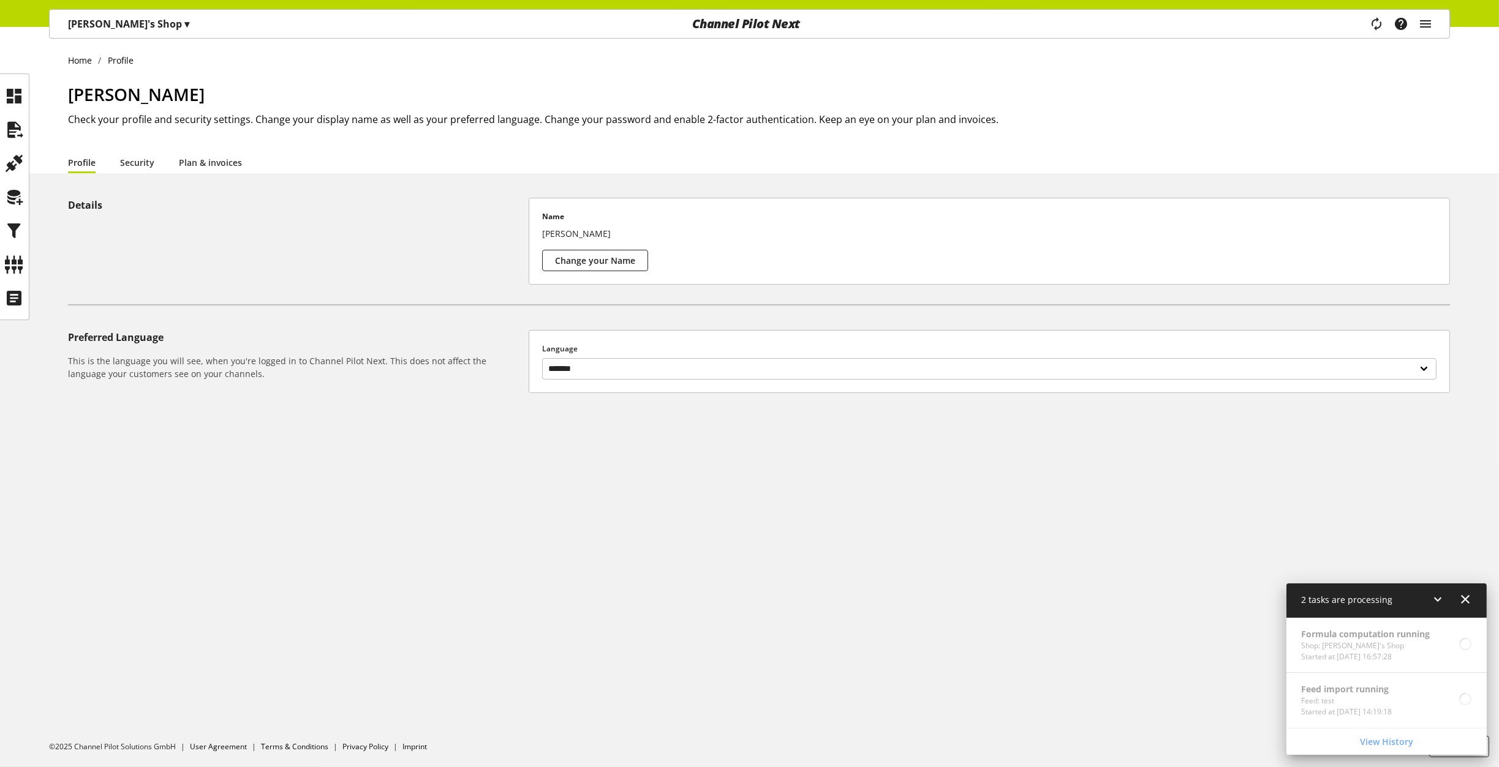
click at [391, 314] on div "Your profile update was successful. Email address updated You are now logged in…" at bounding box center [749, 320] width 1499 height 244
click at [126, 161] on link "Security" at bounding box center [137, 162] width 34 height 13
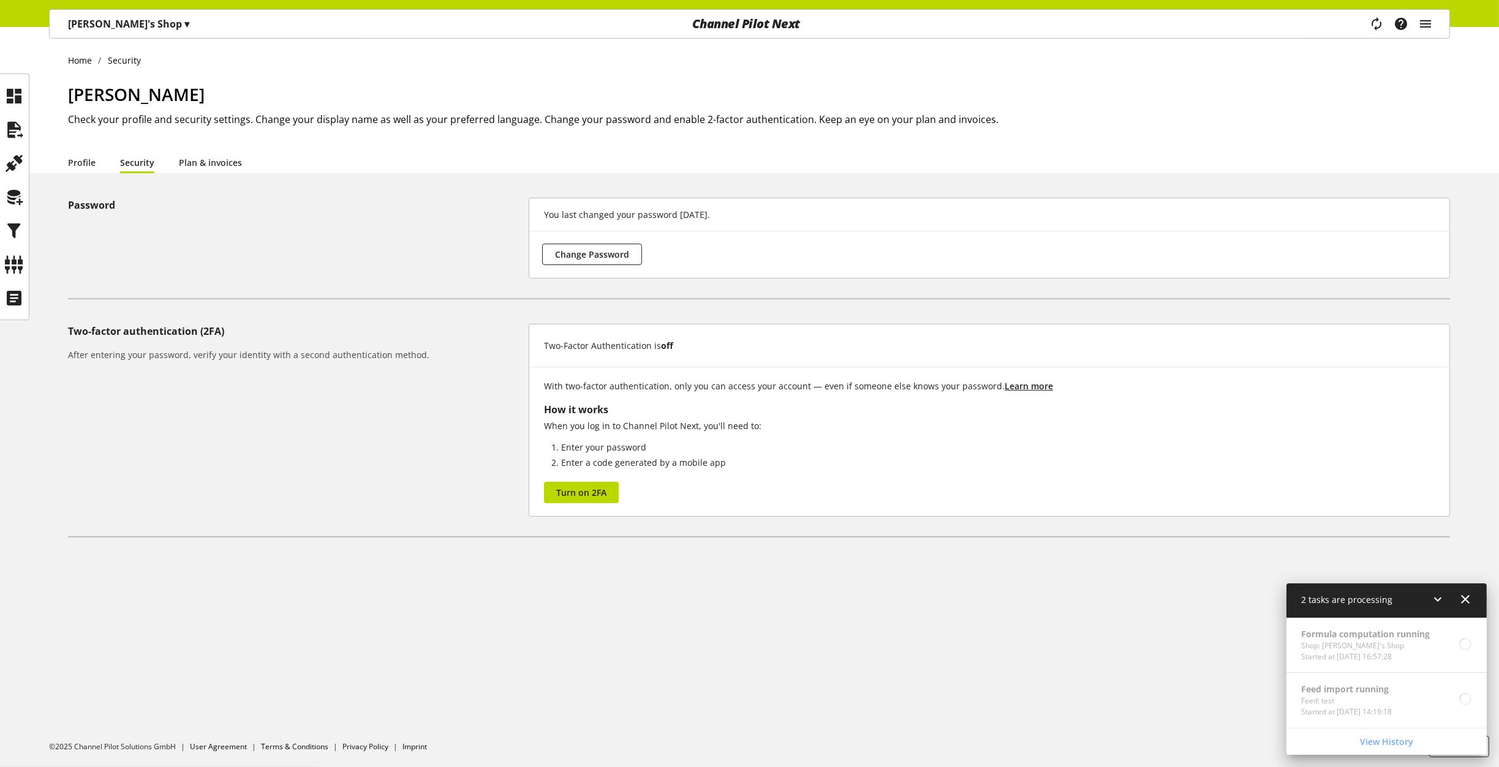
drag, startPoint x: 392, startPoint y: 311, endPoint x: 642, endPoint y: 277, distance: 252.8
click at [565, 292] on div "Your profile update was successful. You removed app authentication. Password Yo…" at bounding box center [749, 395] width 1499 height 394
click at [189, 160] on link "Plan & invoices" at bounding box center [210, 162] width 63 height 13
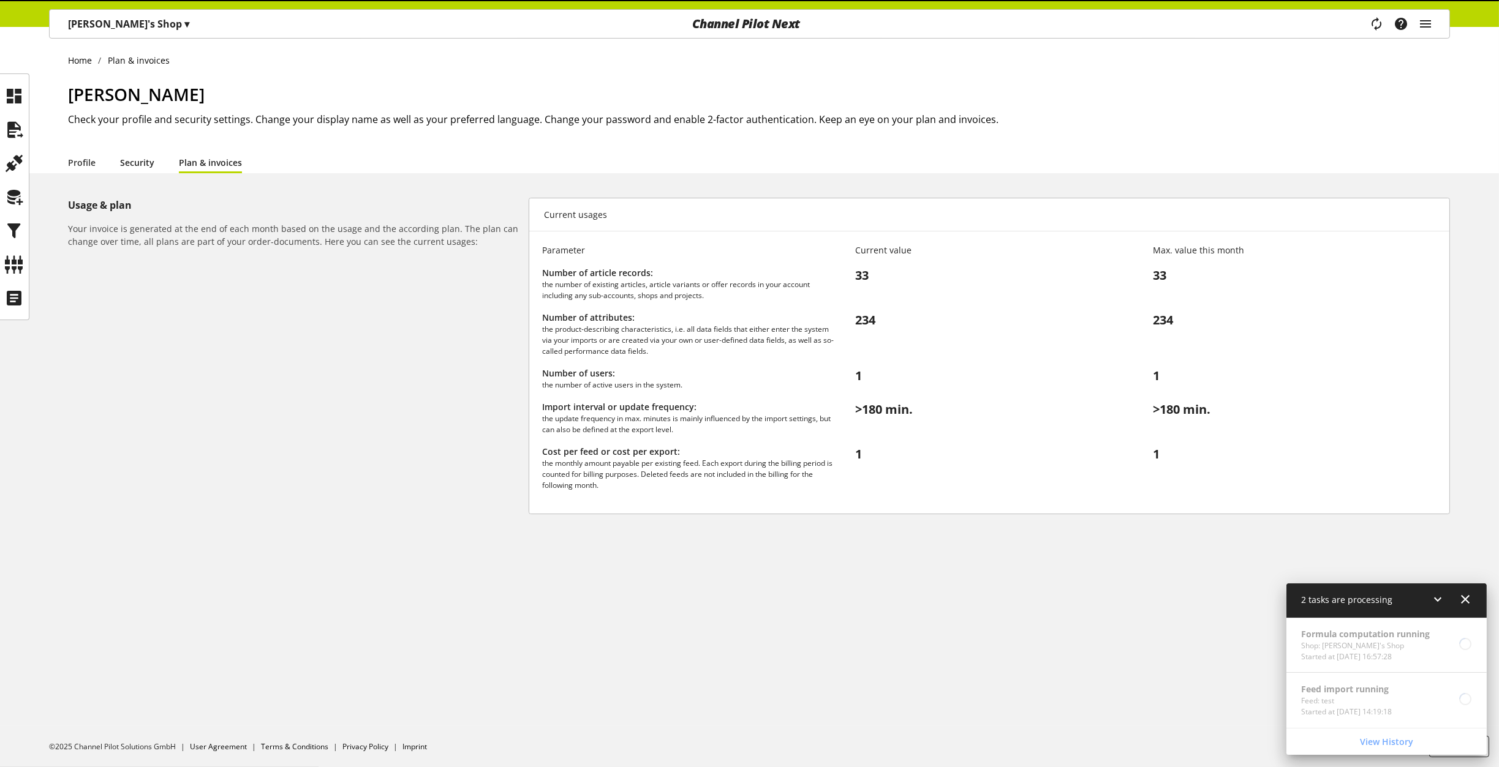
click at [139, 161] on link "Security" at bounding box center [137, 162] width 34 height 13
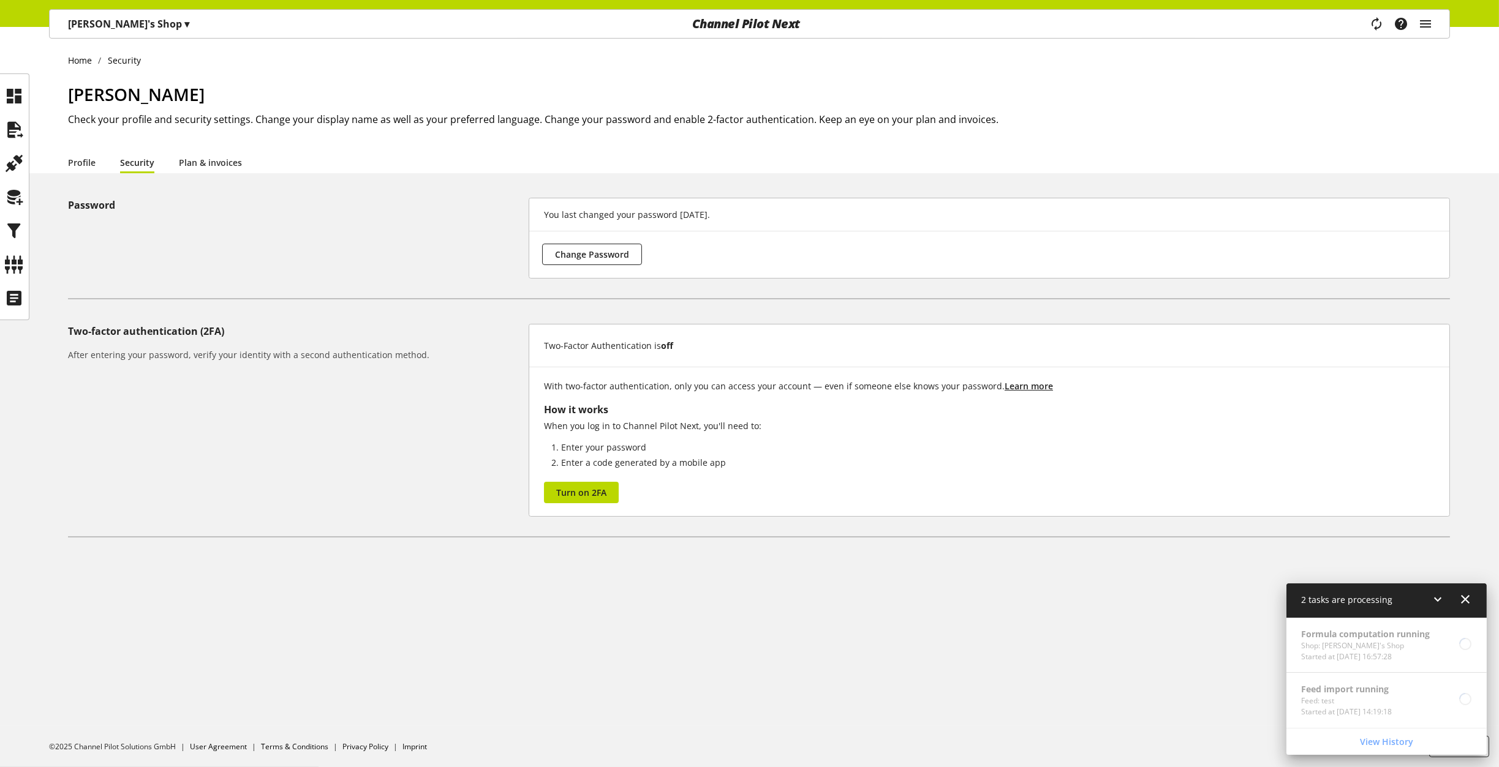
click at [75, 162] on link "Profile" at bounding box center [82, 162] width 28 height 13
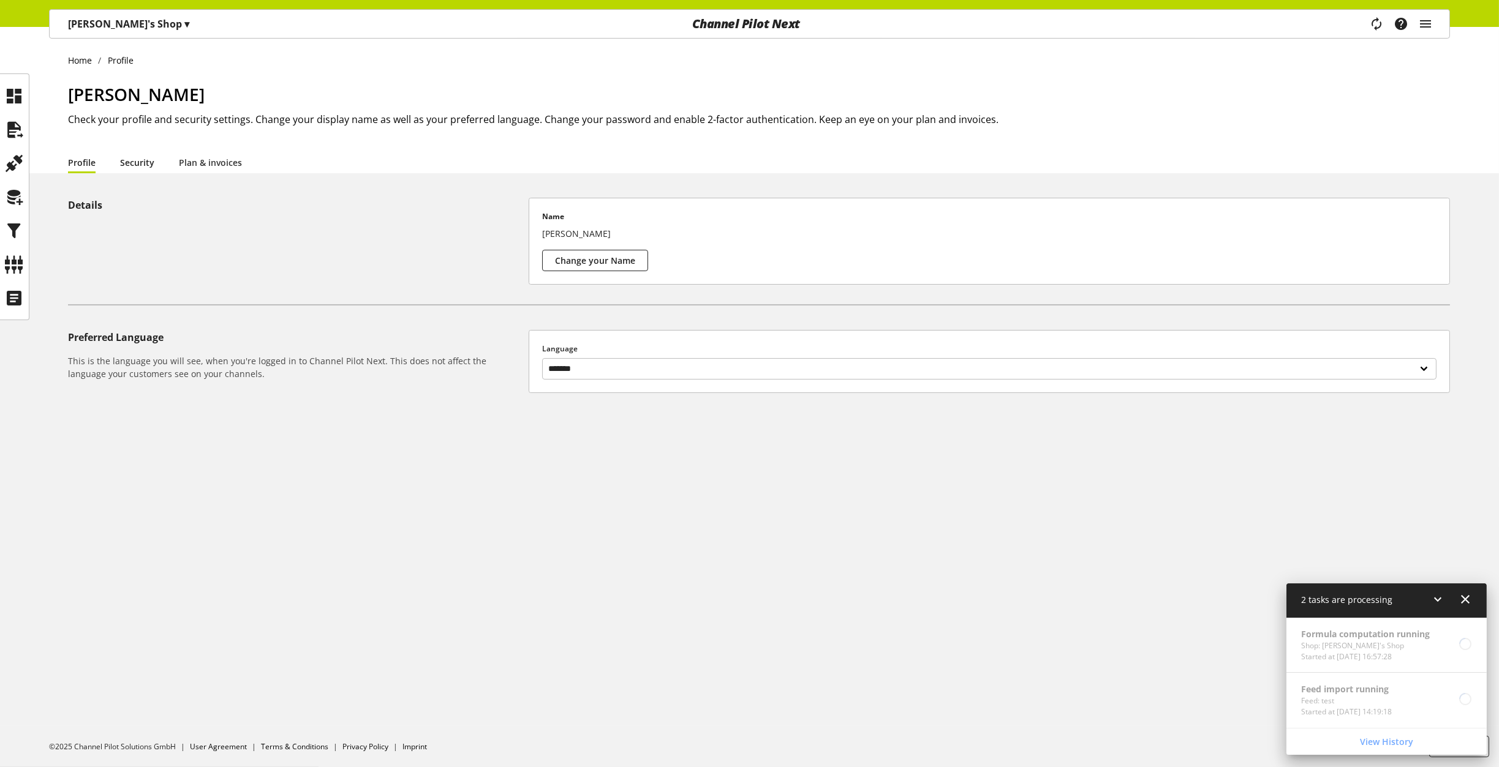
click at [140, 161] on link "Security" at bounding box center [137, 162] width 34 height 13
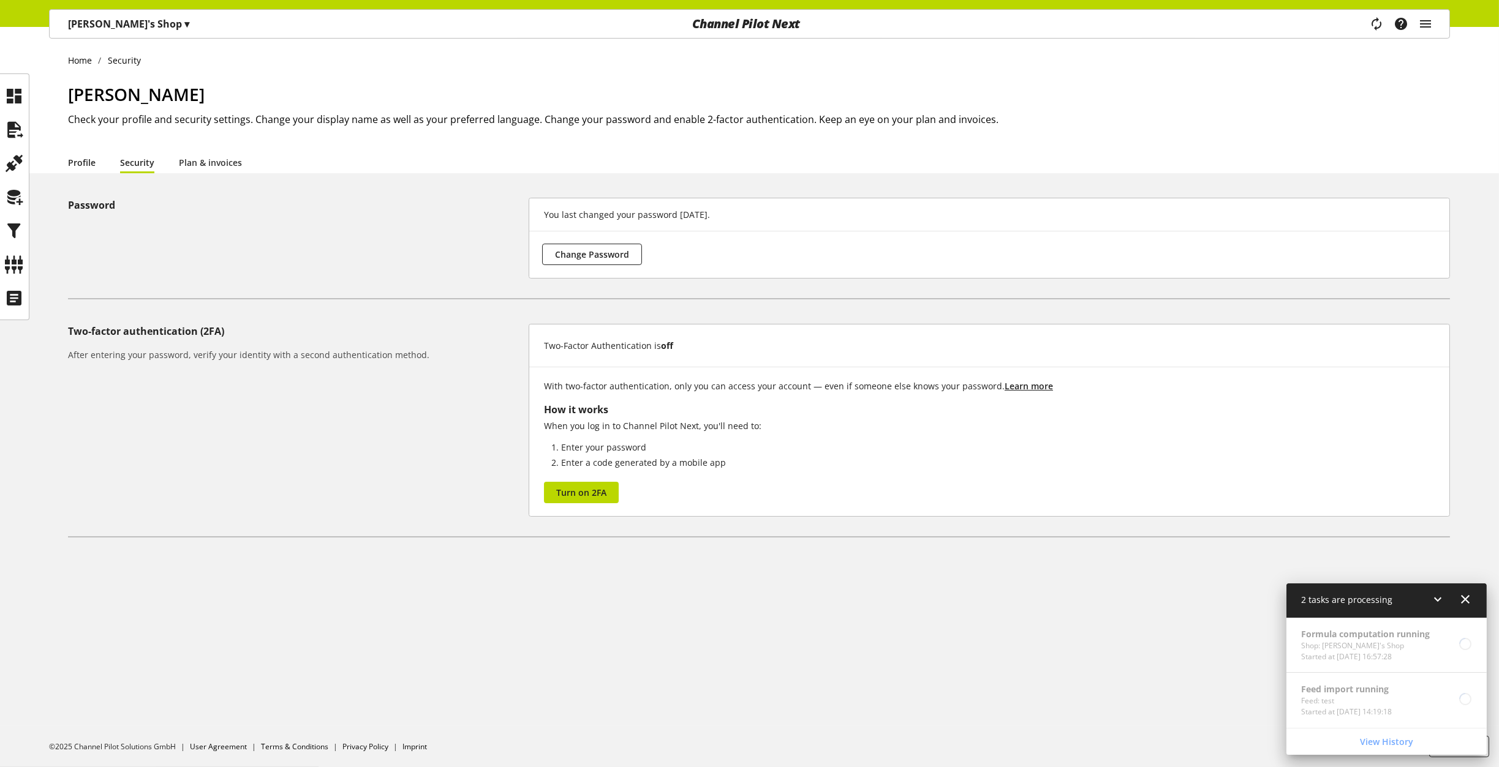
click at [91, 160] on link "Profile" at bounding box center [82, 162] width 28 height 13
